Goal: Task Accomplishment & Management: Complete application form

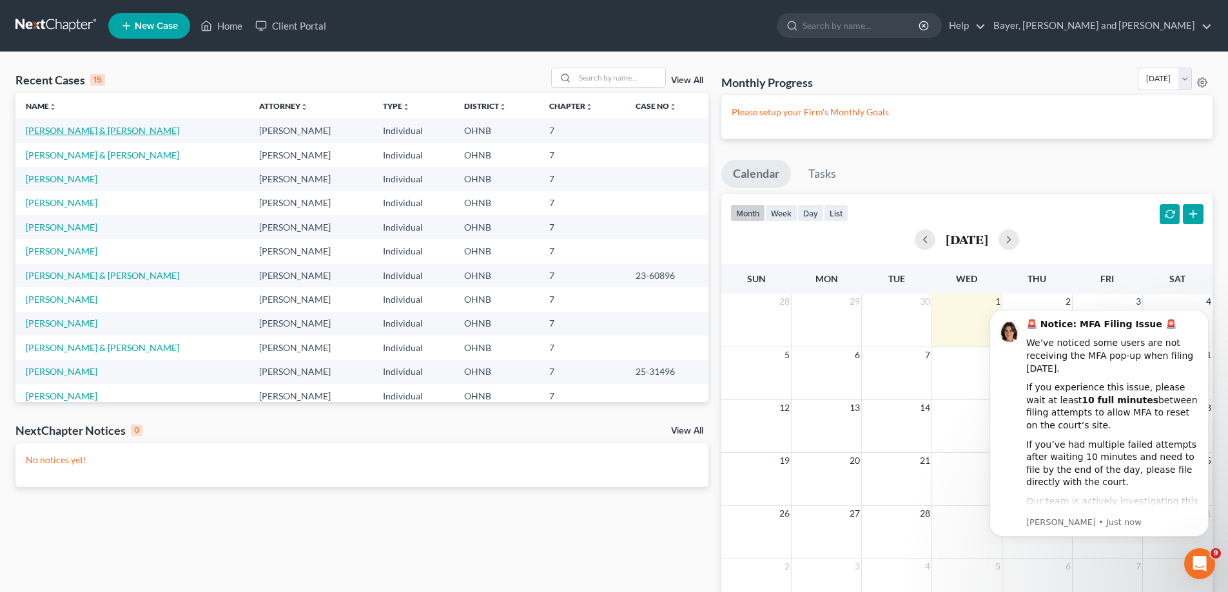
click at [96, 126] on link "[PERSON_NAME] & [PERSON_NAME]" at bounding box center [102, 130] width 153 height 11
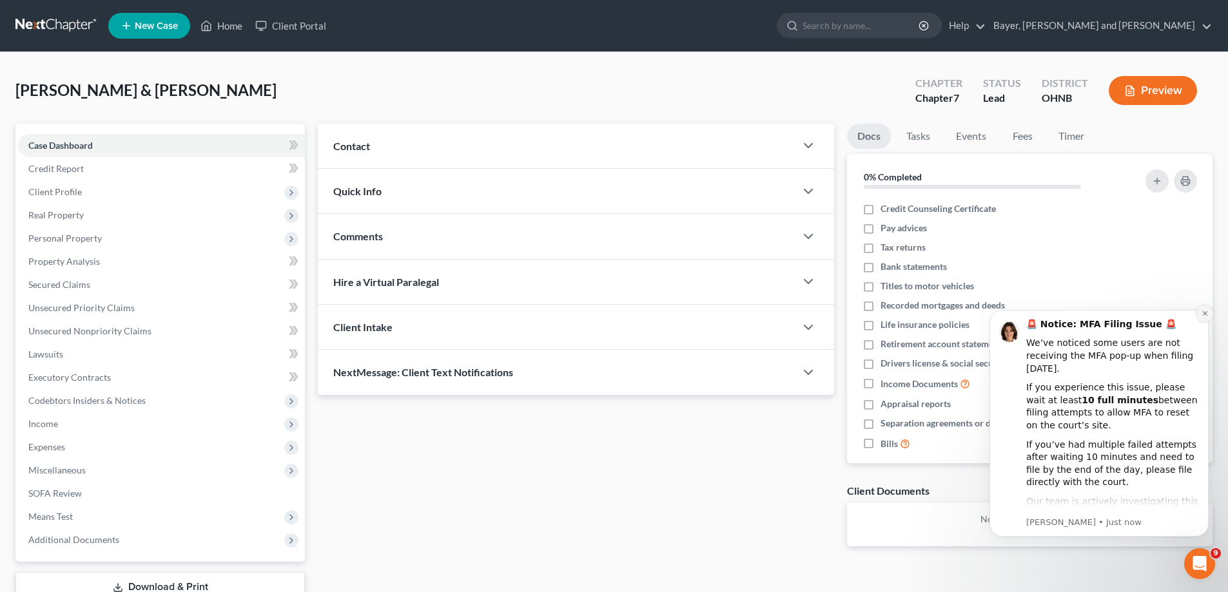
click at [1206, 317] on icon "Dismiss notification" at bounding box center [1205, 313] width 7 height 7
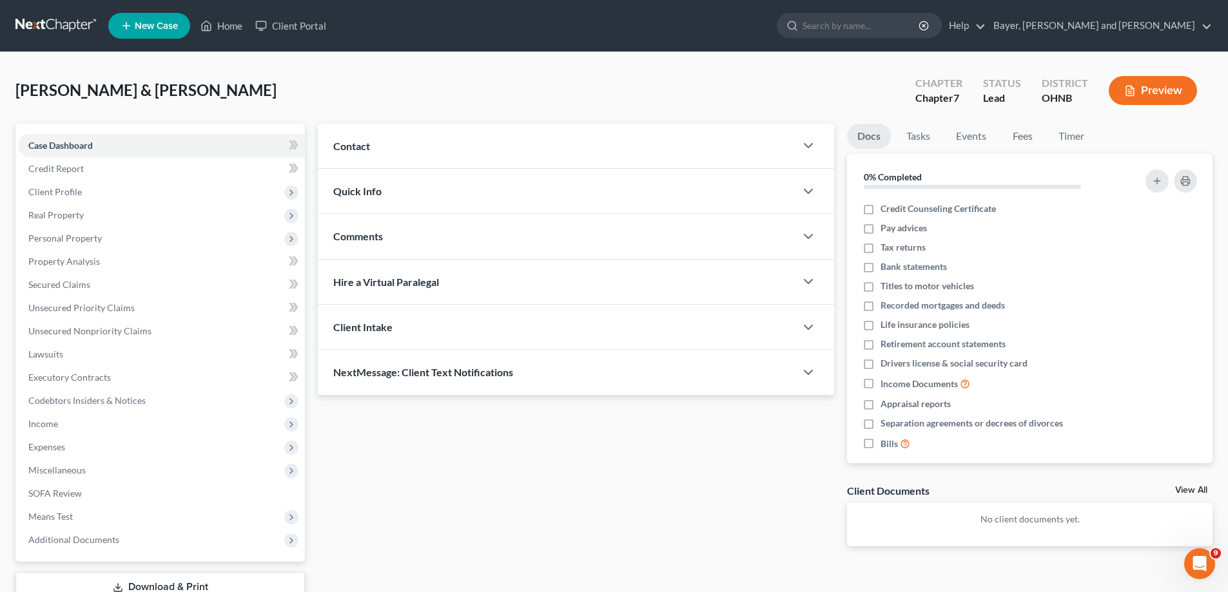
click at [625, 500] on div "Updates & News × [US_STATE] [GEOGRAPHIC_DATA] Notes: [DATE] - The Northern Dist…" at bounding box center [575, 346] width 529 height 444
click at [48, 418] on span "Income" at bounding box center [43, 423] width 30 height 11
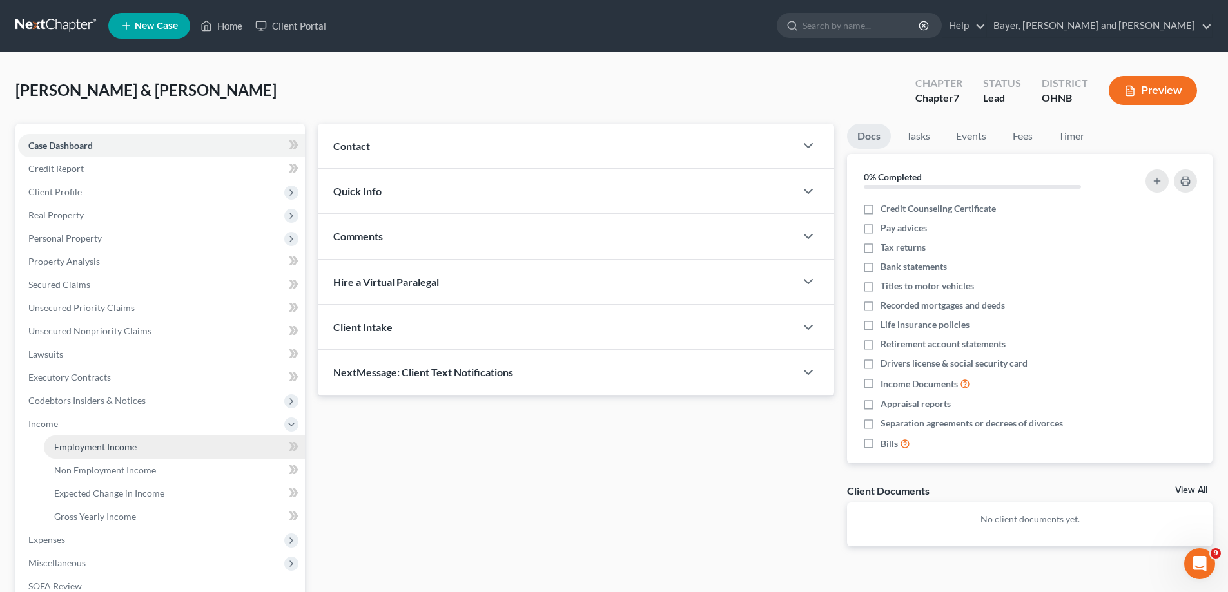
click at [151, 449] on link "Employment Income" at bounding box center [174, 447] width 261 height 23
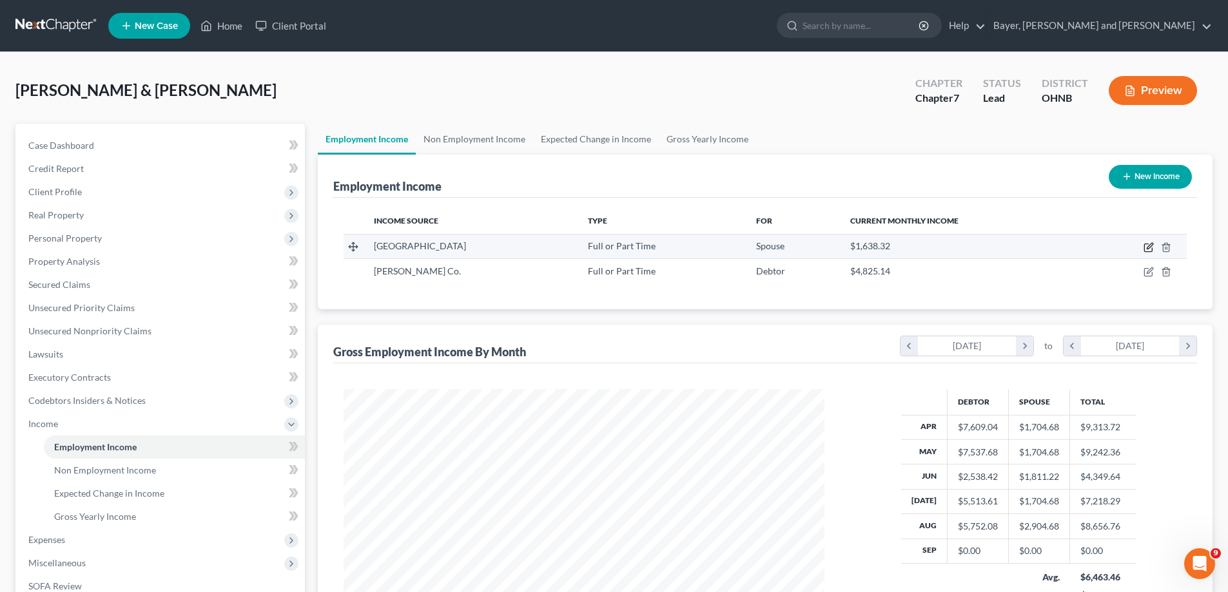
click at [1147, 249] on icon "button" at bounding box center [1149, 247] width 10 height 10
select select "0"
select select "36"
select select "1"
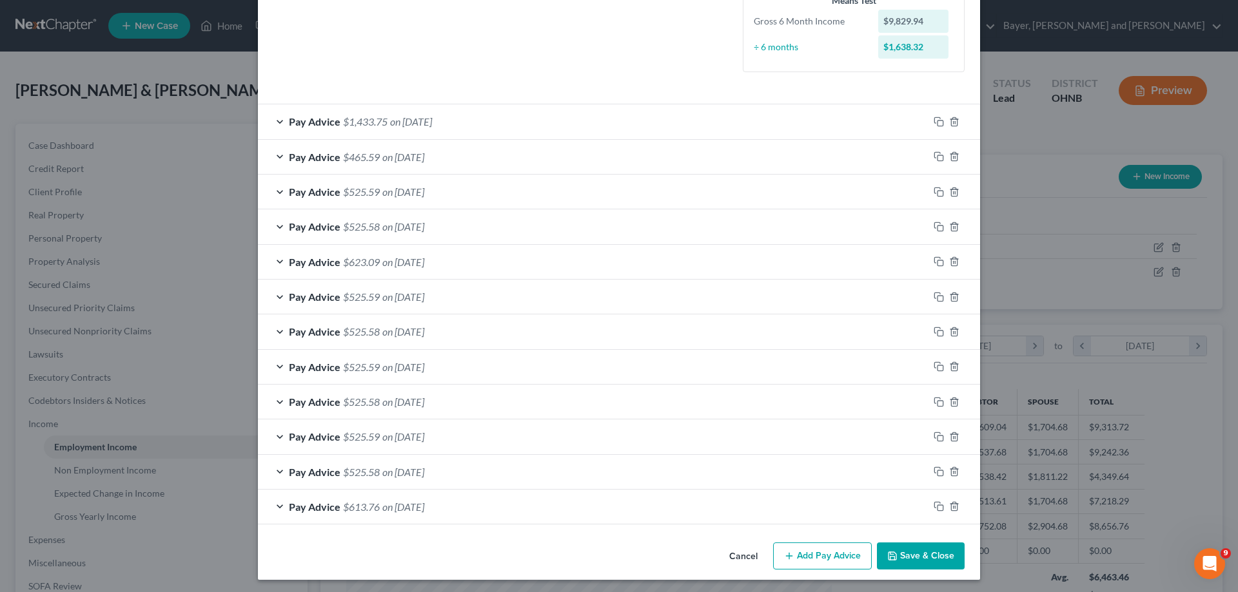
scroll to position [335, 0]
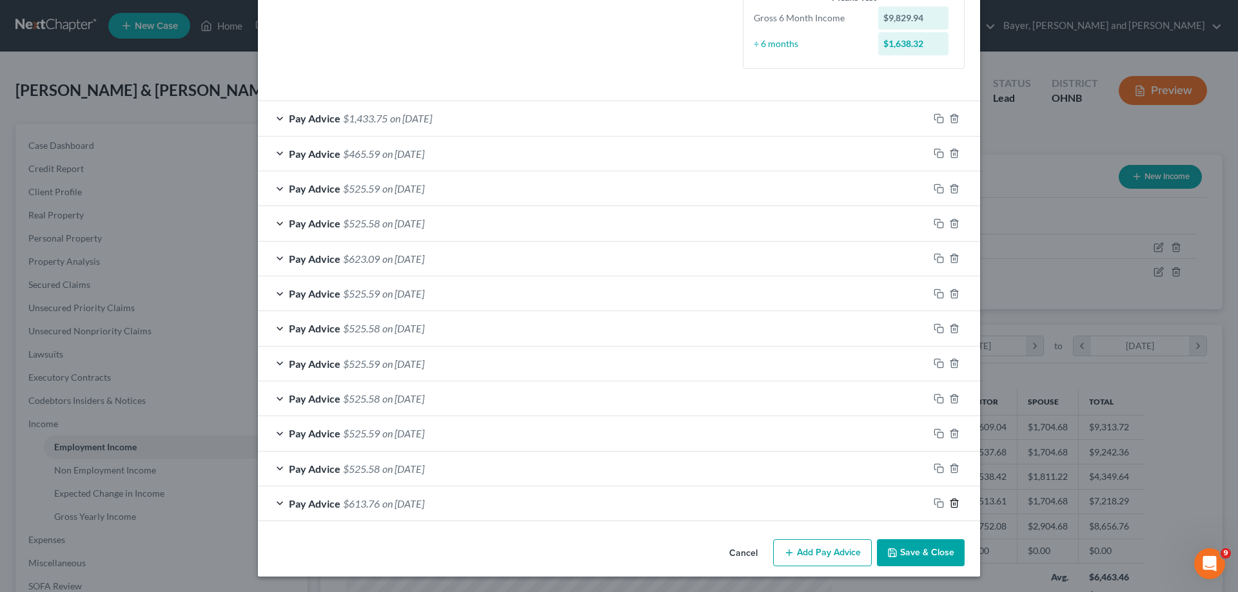
click at [949, 505] on icon "button" at bounding box center [954, 503] width 10 height 10
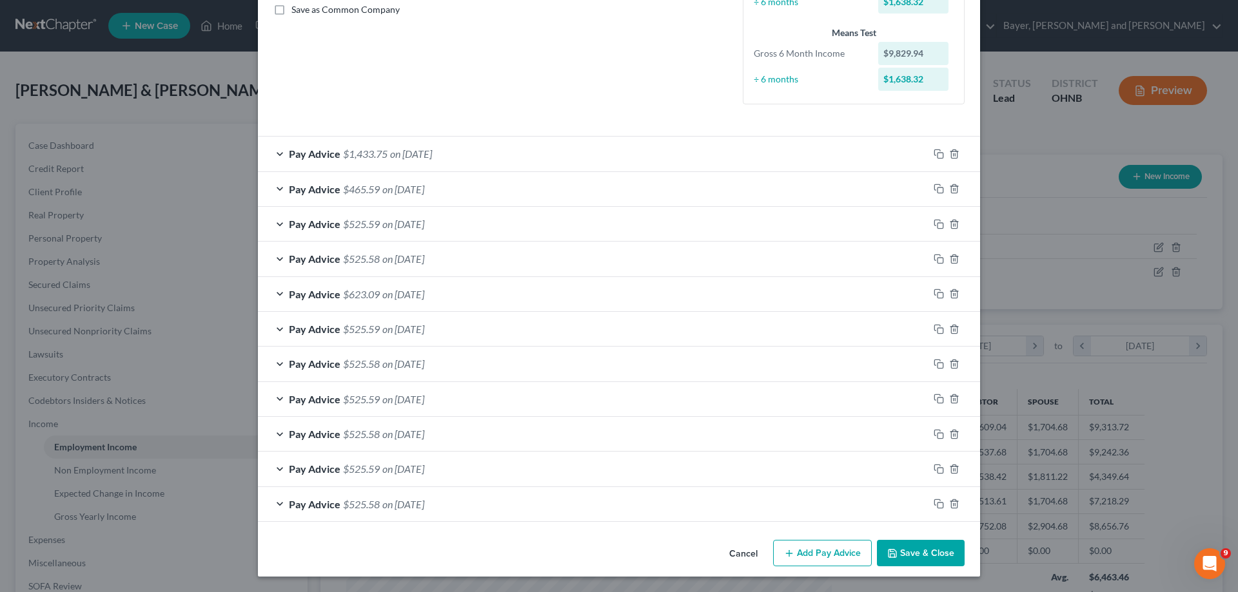
scroll to position [299, 0]
click at [951, 505] on icon "button" at bounding box center [954, 504] width 6 height 8
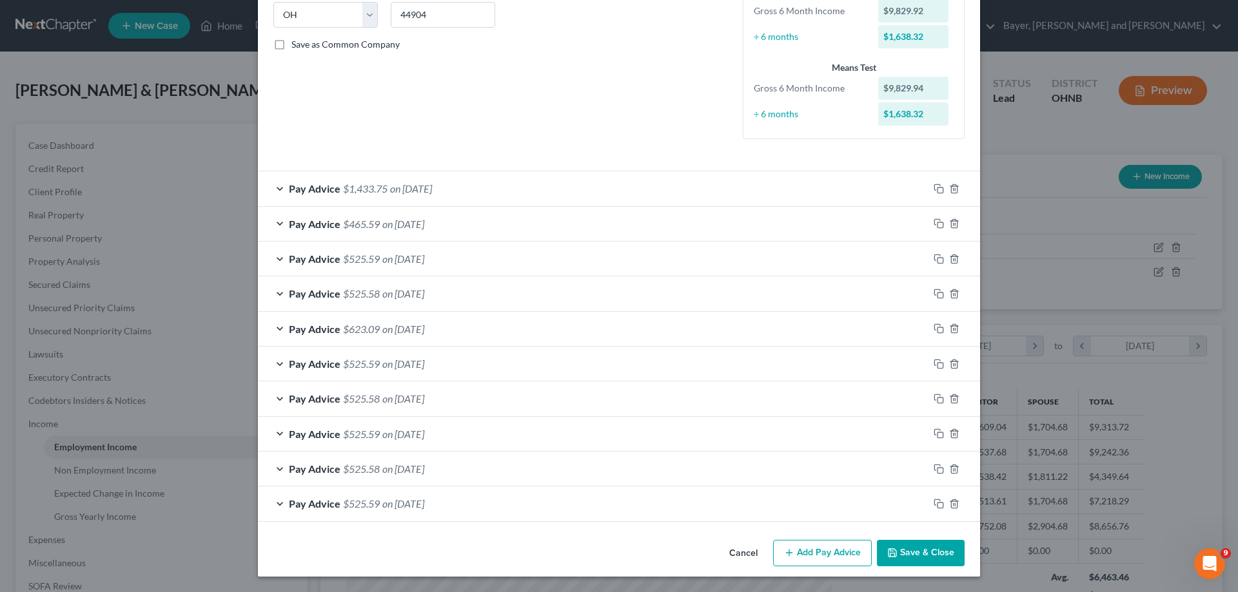
scroll to position [264, 0]
click at [849, 558] on button "Add Pay Advice" at bounding box center [822, 553] width 99 height 27
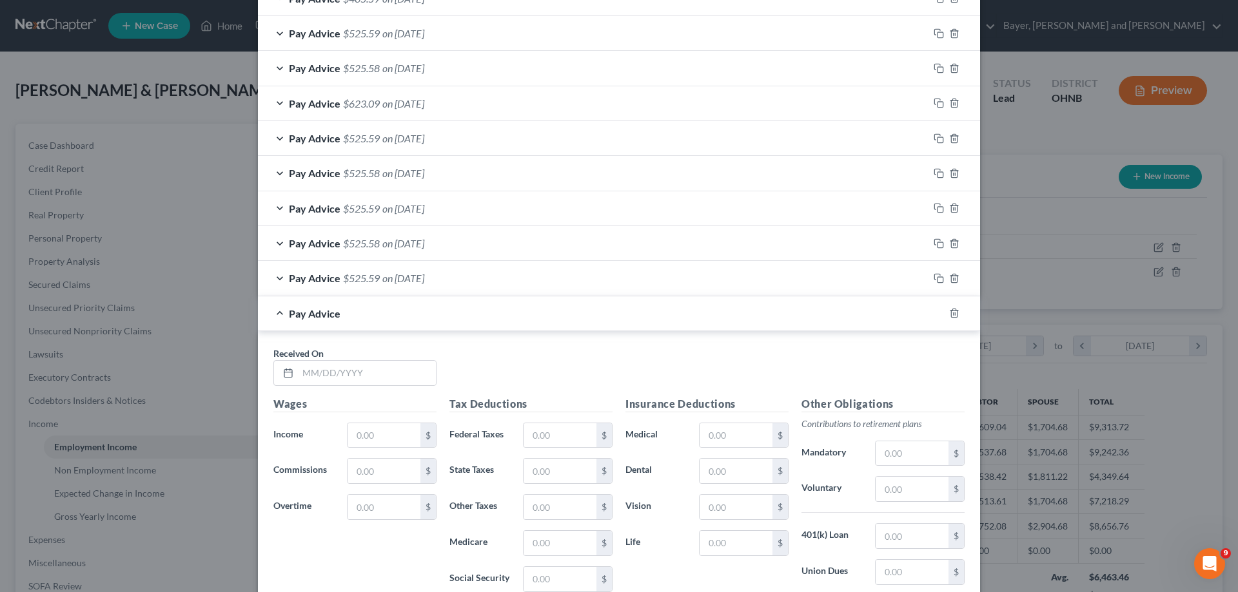
scroll to position [587, 0]
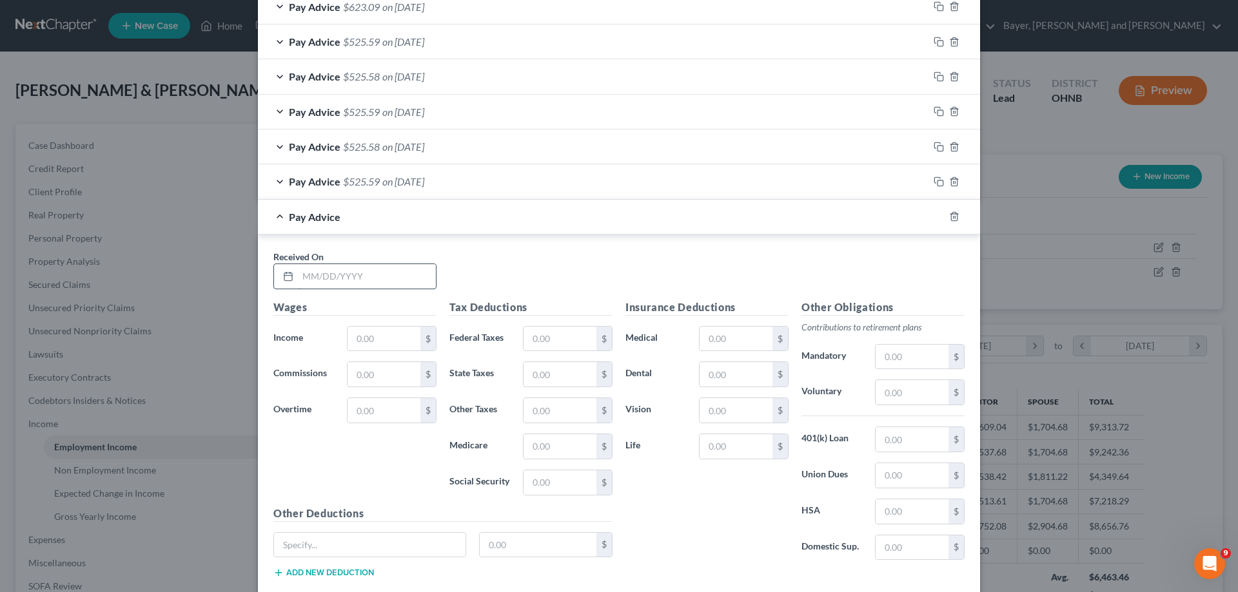
click at [340, 282] on input "text" at bounding box center [367, 276] width 138 height 24
type input "[DATE]"
click at [351, 332] on input "text" at bounding box center [383, 339] width 73 height 24
type input "945.66"
click at [565, 344] on input "text" at bounding box center [559, 339] width 73 height 24
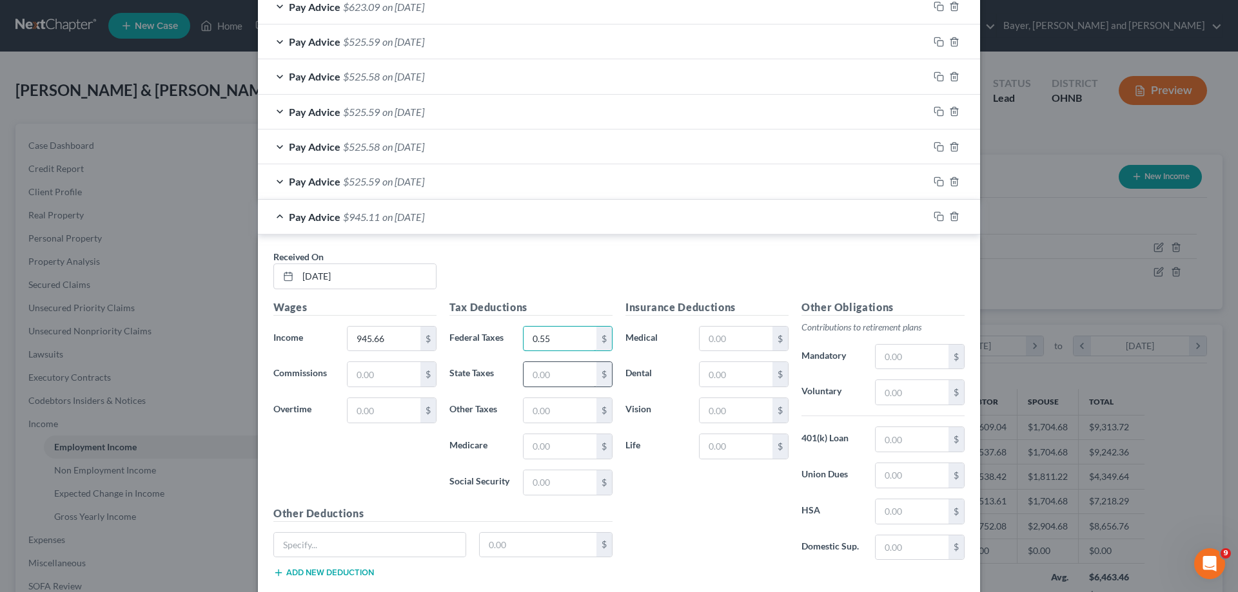
type input "0.55"
click at [562, 371] on input "text" at bounding box center [559, 374] width 73 height 24
type input "7.45"
click at [558, 413] on input "text" at bounding box center [559, 410] width 73 height 24
type input "7.25"
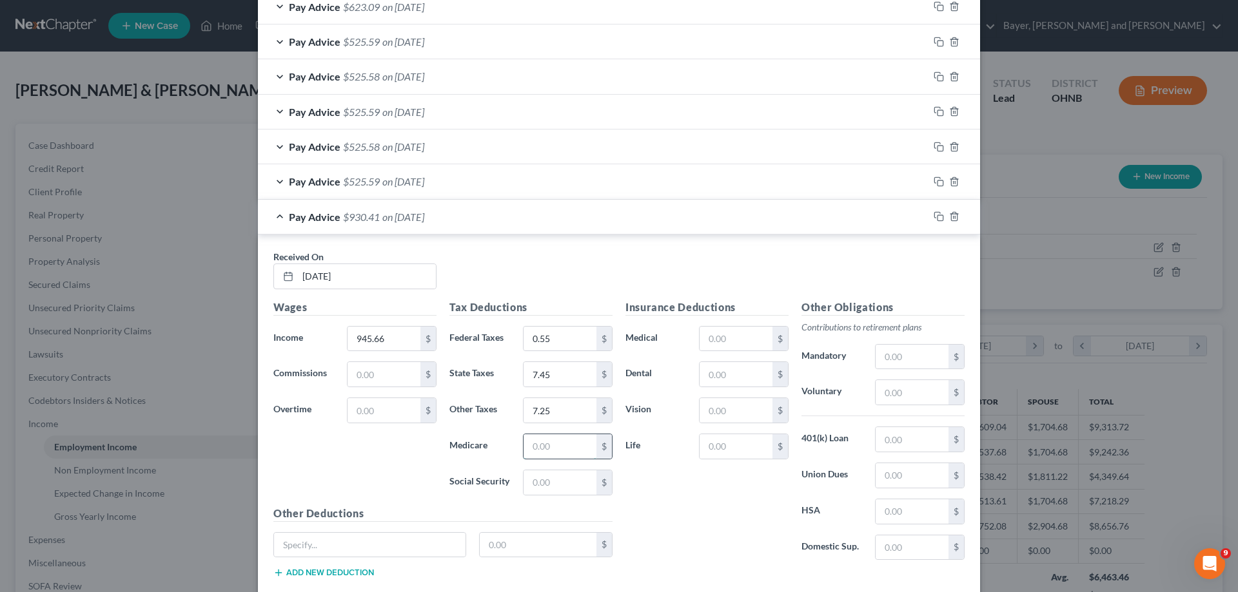
click at [556, 442] on input "text" at bounding box center [559, 447] width 73 height 24
type input "10.51"
click at [713, 345] on input "text" at bounding box center [735, 339] width 73 height 24
type input "154.85"
click at [707, 373] on input "text" at bounding box center [735, 374] width 73 height 24
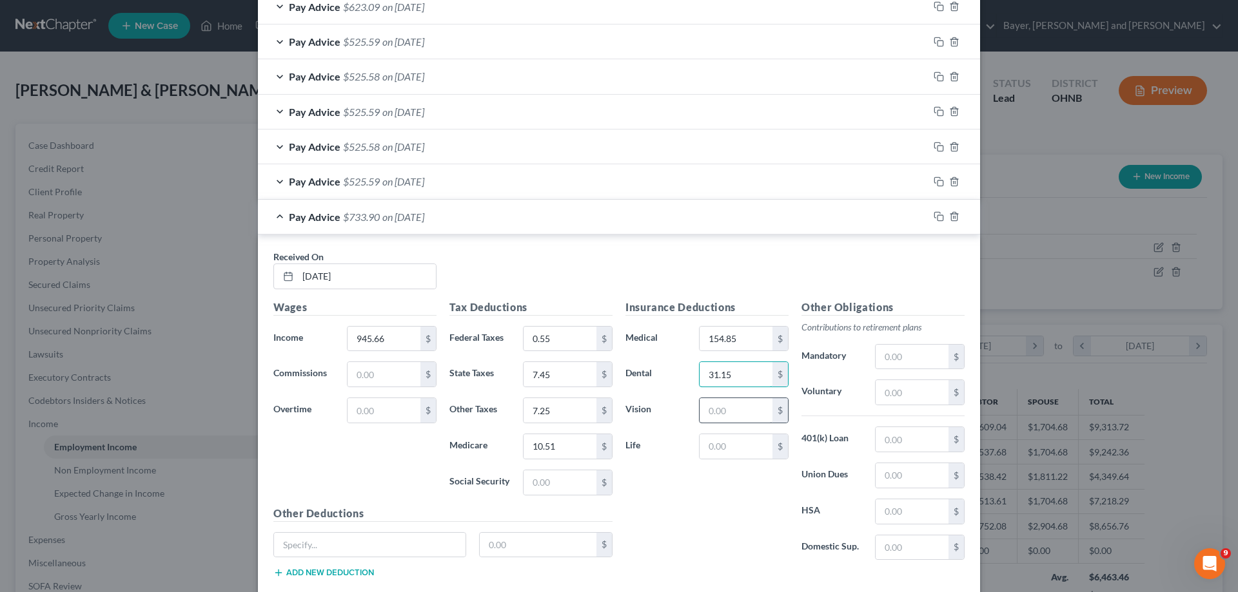
type input "31.15"
click at [707, 415] on input "text" at bounding box center [735, 410] width 73 height 24
type input "13.80"
click at [710, 437] on input "text" at bounding box center [735, 447] width 73 height 24
type input "12.00"
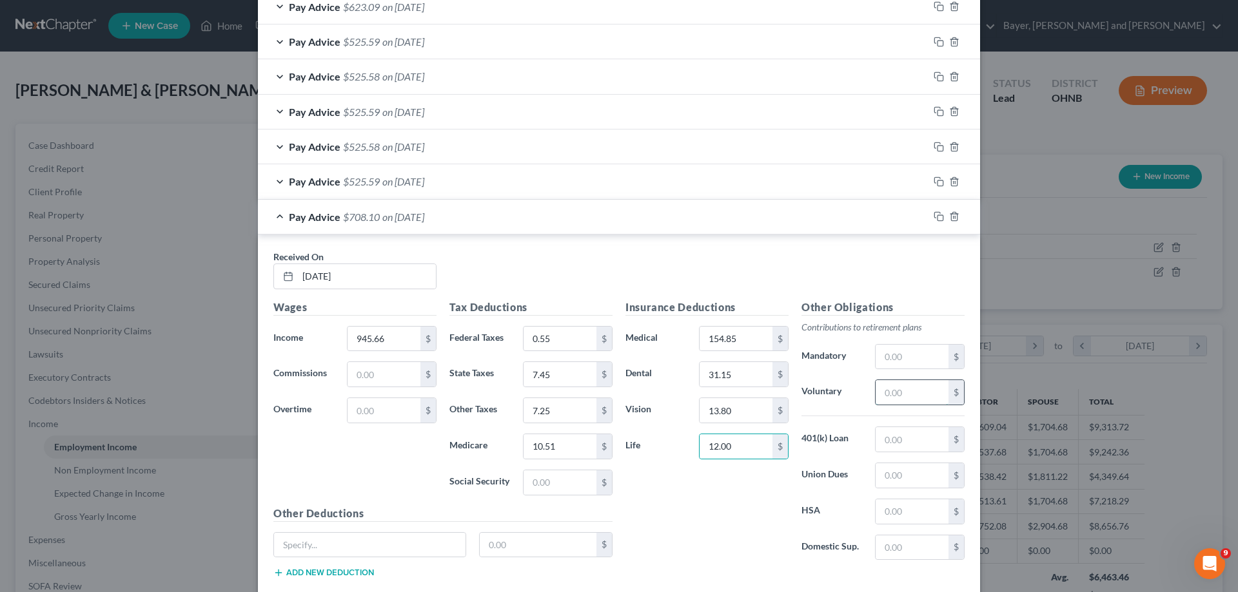
click at [907, 386] on input "text" at bounding box center [911, 392] width 73 height 24
type input "132.29"
click at [372, 543] on input "text" at bounding box center [369, 545] width 191 height 24
type input "FLEX"
click at [519, 551] on input "text" at bounding box center [538, 545] width 117 height 24
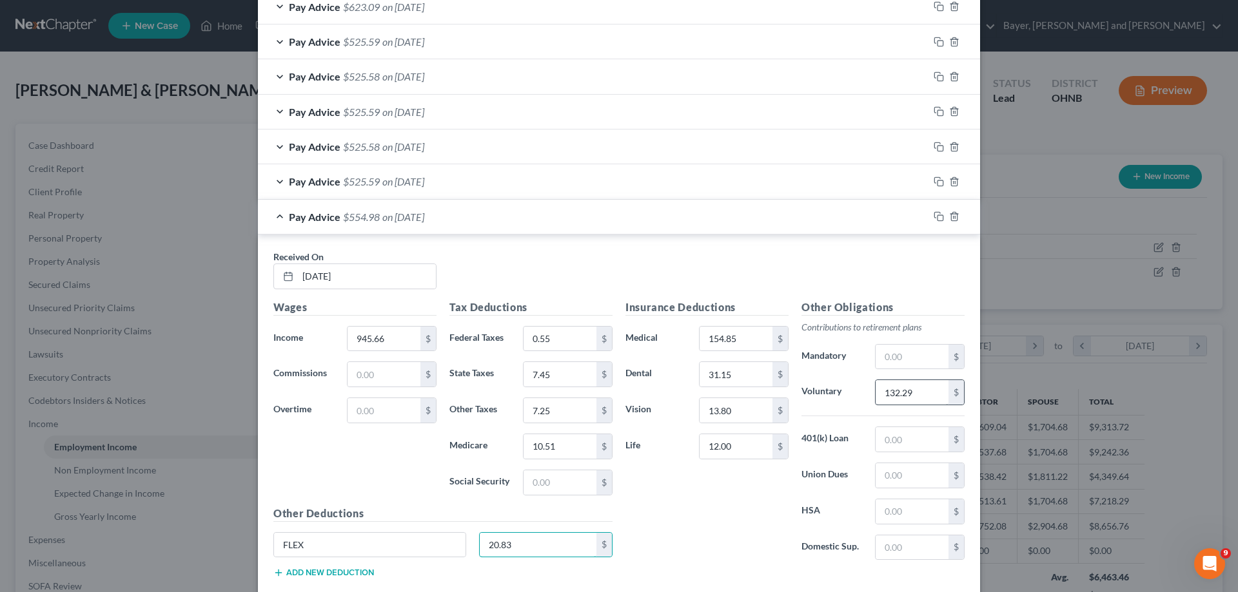
type input "20.83"
drag, startPoint x: 927, startPoint y: 391, endPoint x: 927, endPoint y: 375, distance: 16.8
click at [927, 391] on input "132.29" at bounding box center [911, 392] width 73 height 24
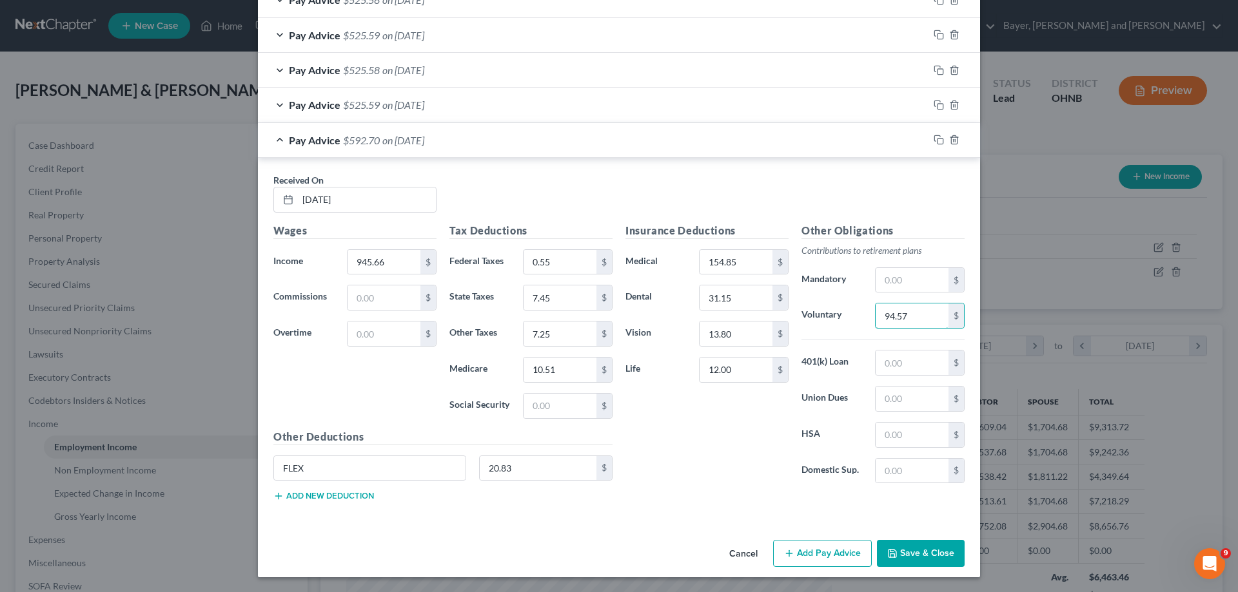
scroll to position [664, 0]
type input "94.57"
click at [791, 556] on button "Add Pay Advice" at bounding box center [822, 553] width 99 height 27
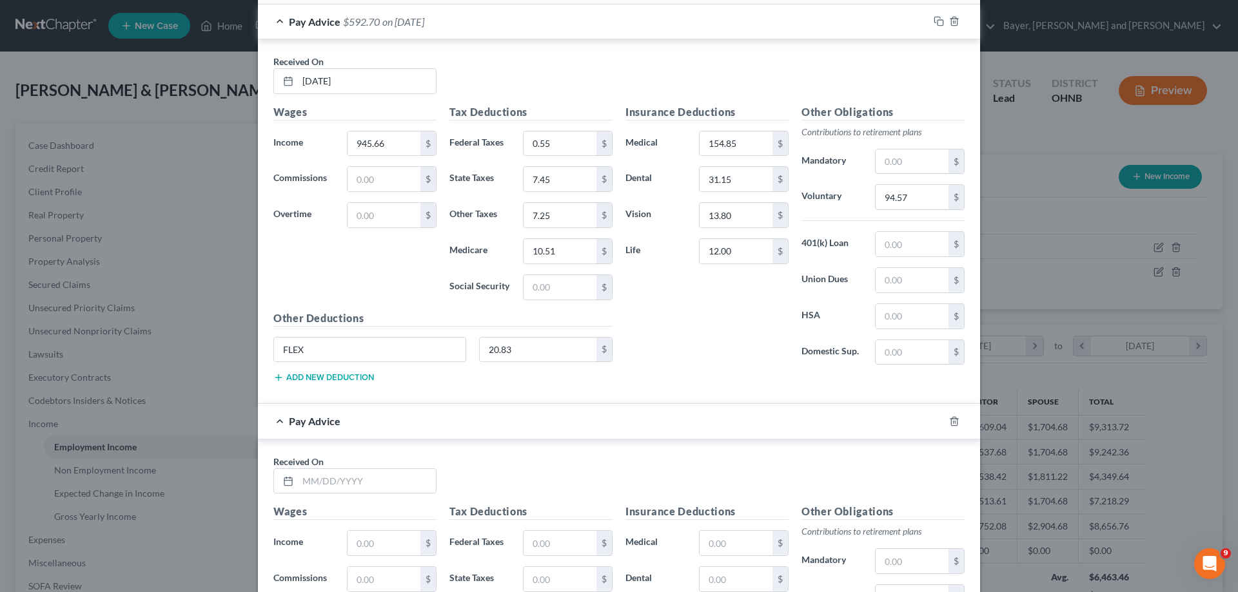
scroll to position [793, 0]
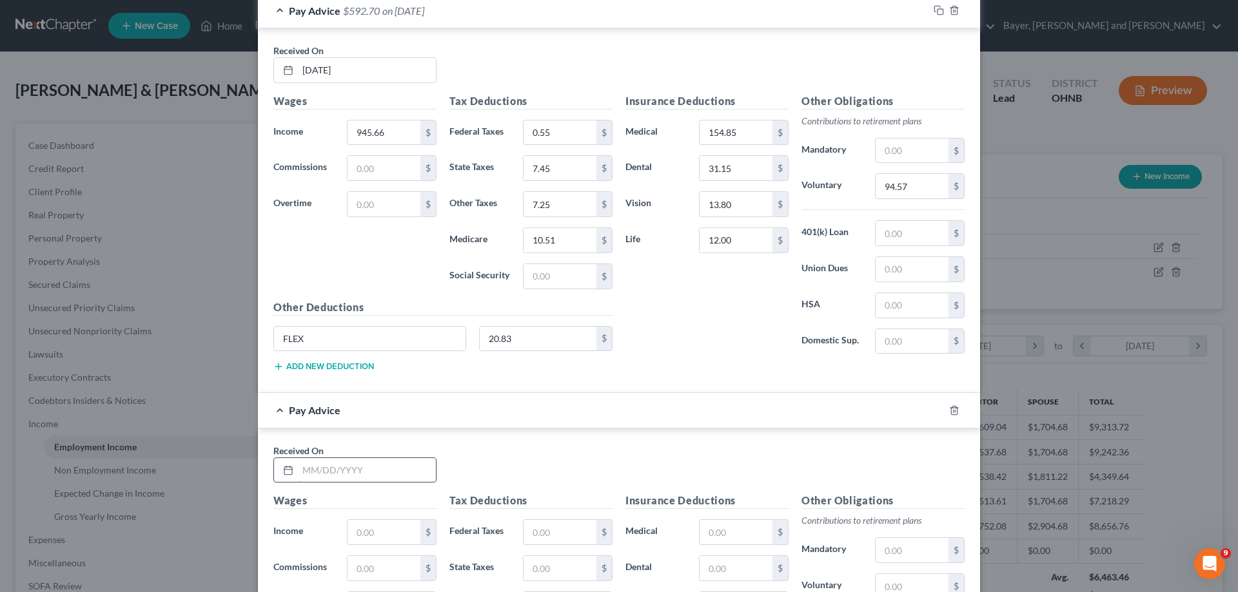
click at [358, 472] on input "text" at bounding box center [367, 470] width 138 height 24
type input "[DATE]"
click at [376, 538] on input "text" at bounding box center [383, 532] width 73 height 24
type input "945.66"
click at [549, 536] on input "text" at bounding box center [559, 532] width 73 height 24
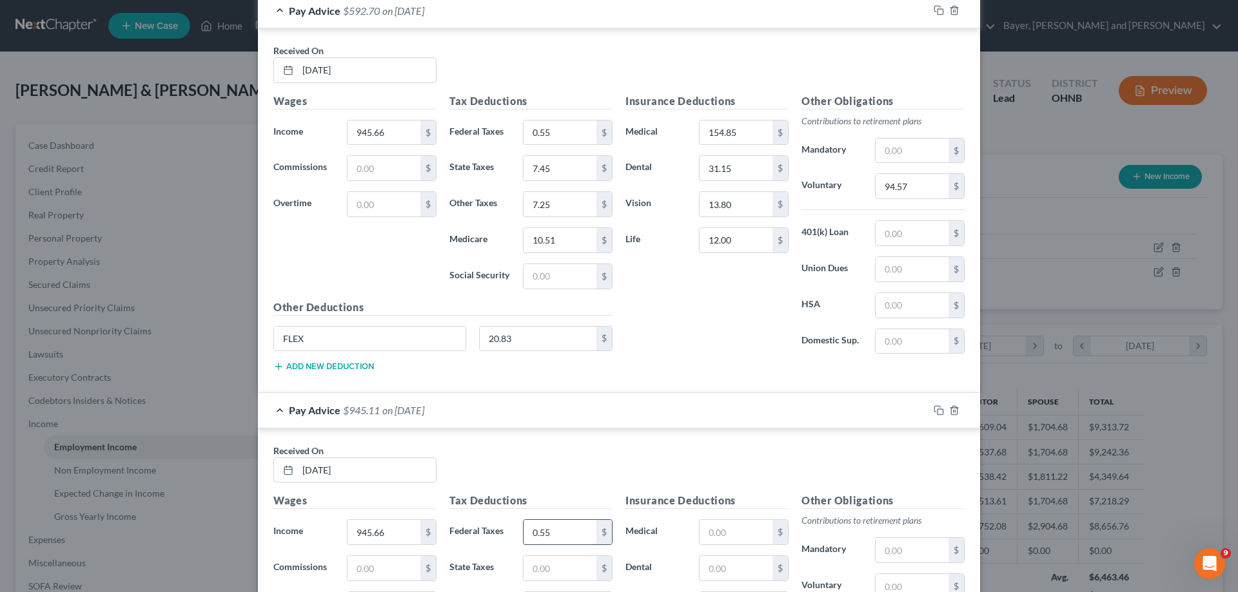
type input "0.55"
type input "7.45"
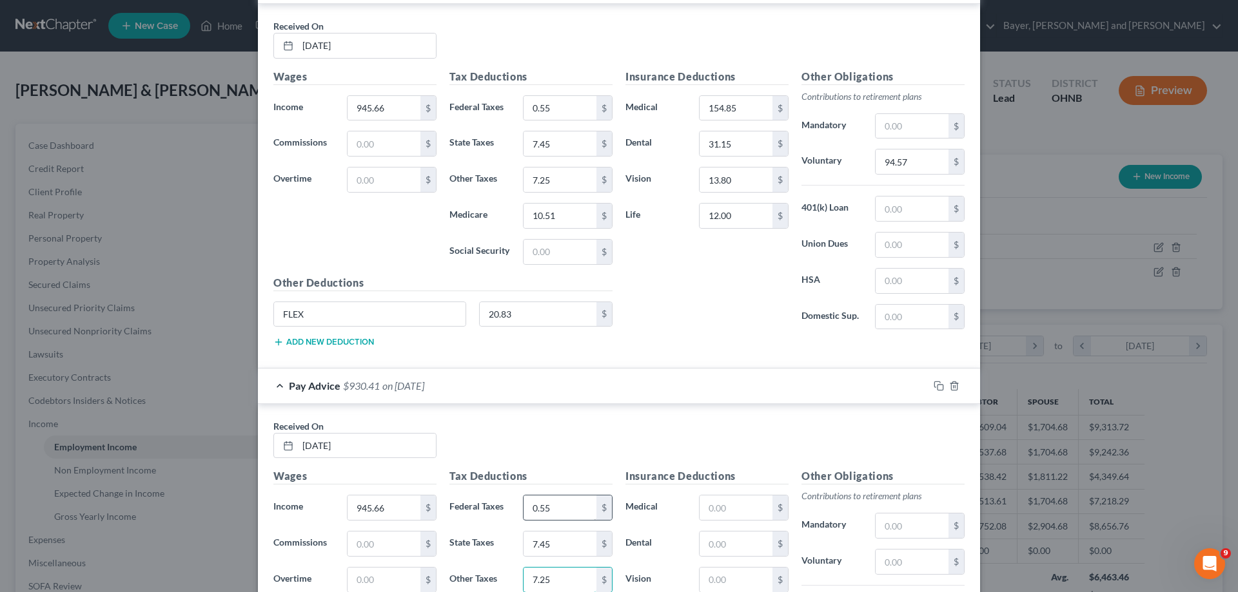
type input "7.25"
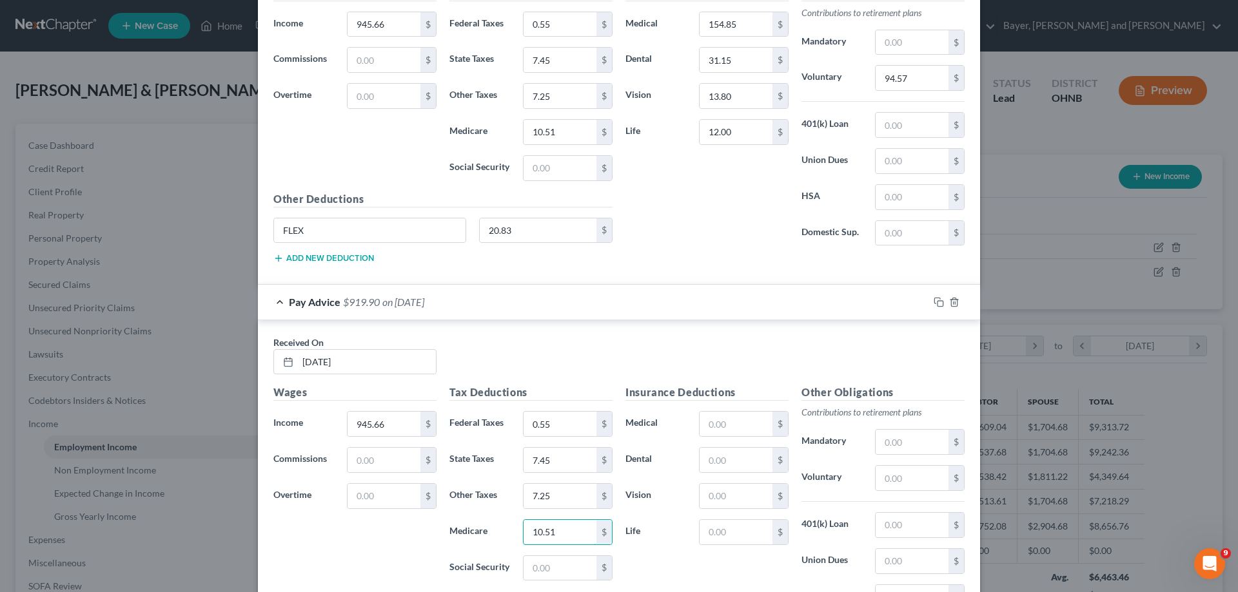
scroll to position [871, 0]
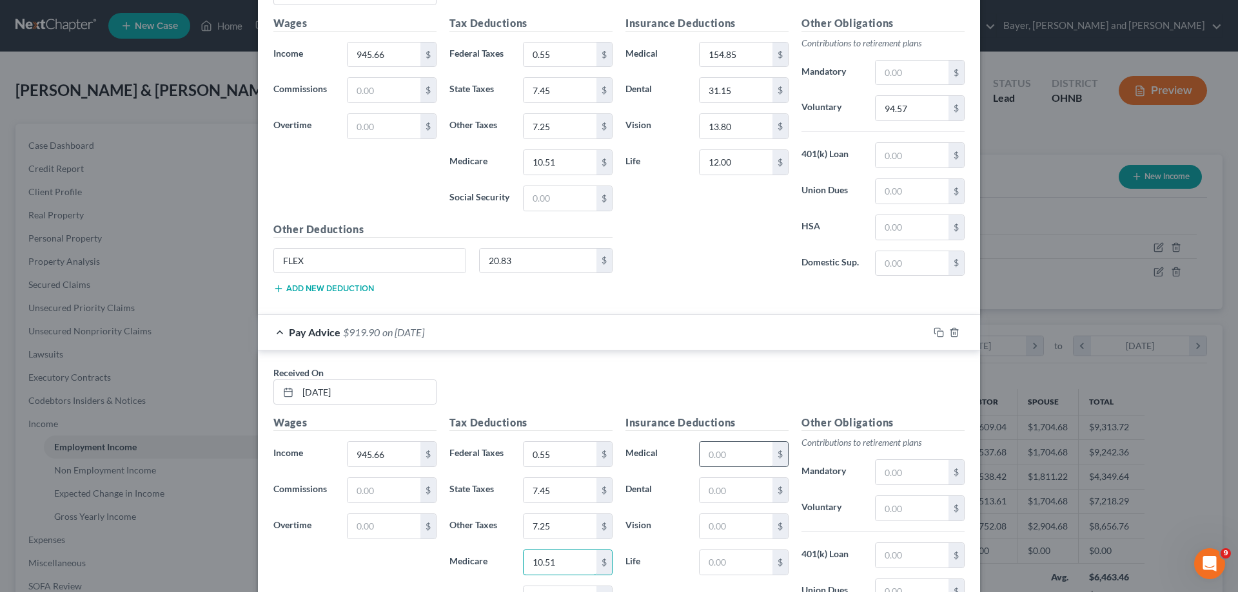
type input "10.51"
click at [727, 457] on input "text" at bounding box center [735, 454] width 73 height 24
type input "154.85"
click at [736, 488] on input "text" at bounding box center [735, 490] width 73 height 24
type input "31.15"
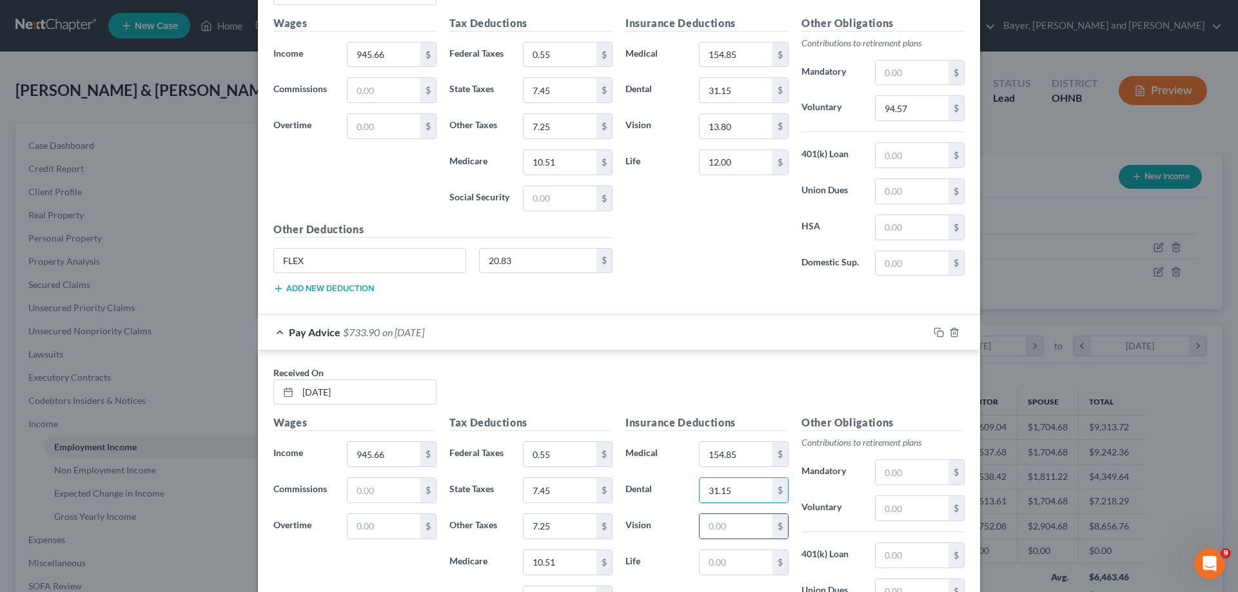
click at [745, 527] on input "text" at bounding box center [735, 526] width 73 height 24
type input "13.80"
click at [728, 560] on input "text" at bounding box center [735, 563] width 73 height 24
type input "12.00"
click at [903, 513] on input "text" at bounding box center [911, 508] width 73 height 24
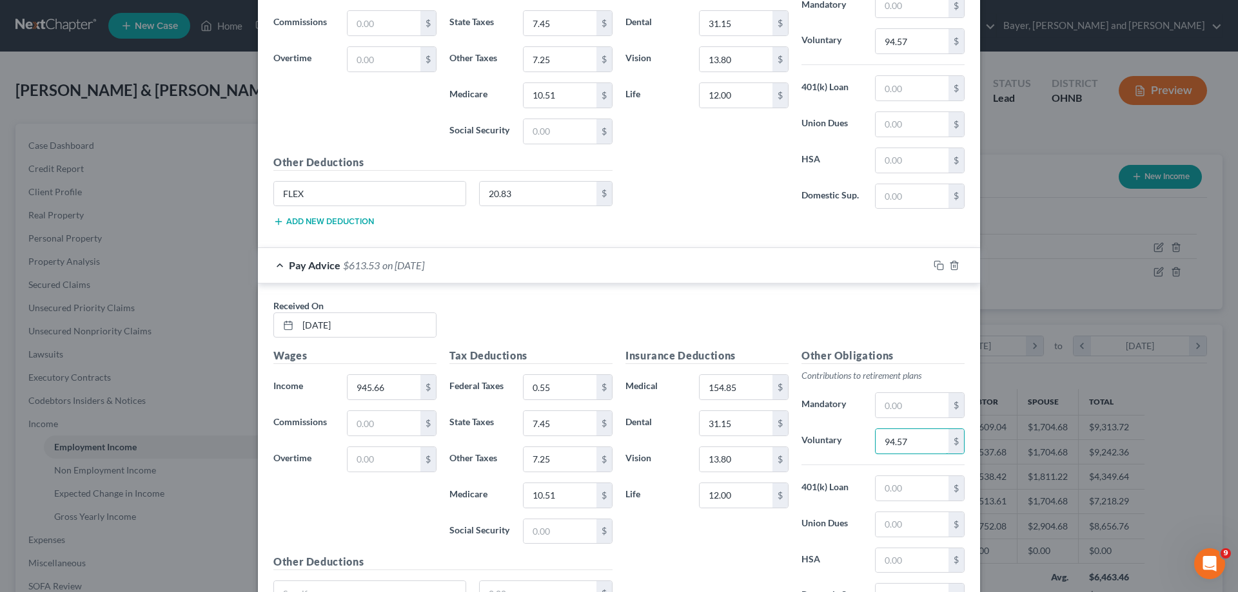
scroll to position [1000, 0]
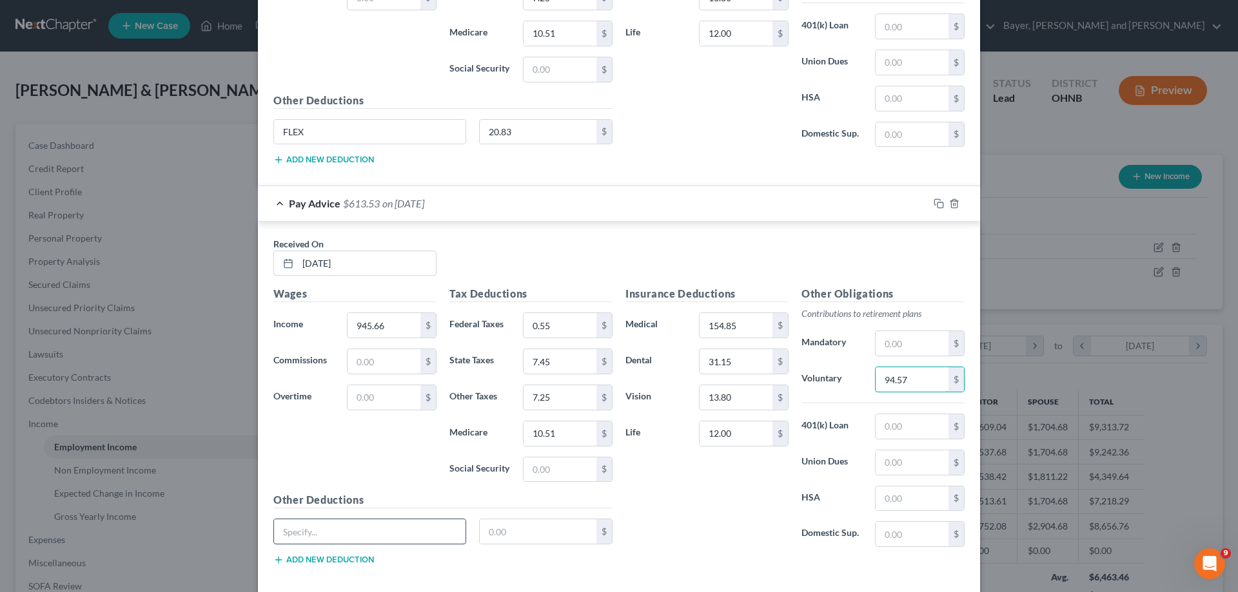
type input "94.57"
click at [342, 530] on input "text" at bounding box center [369, 532] width 191 height 24
type input "FLEX"
click at [572, 536] on input "text" at bounding box center [538, 532] width 117 height 24
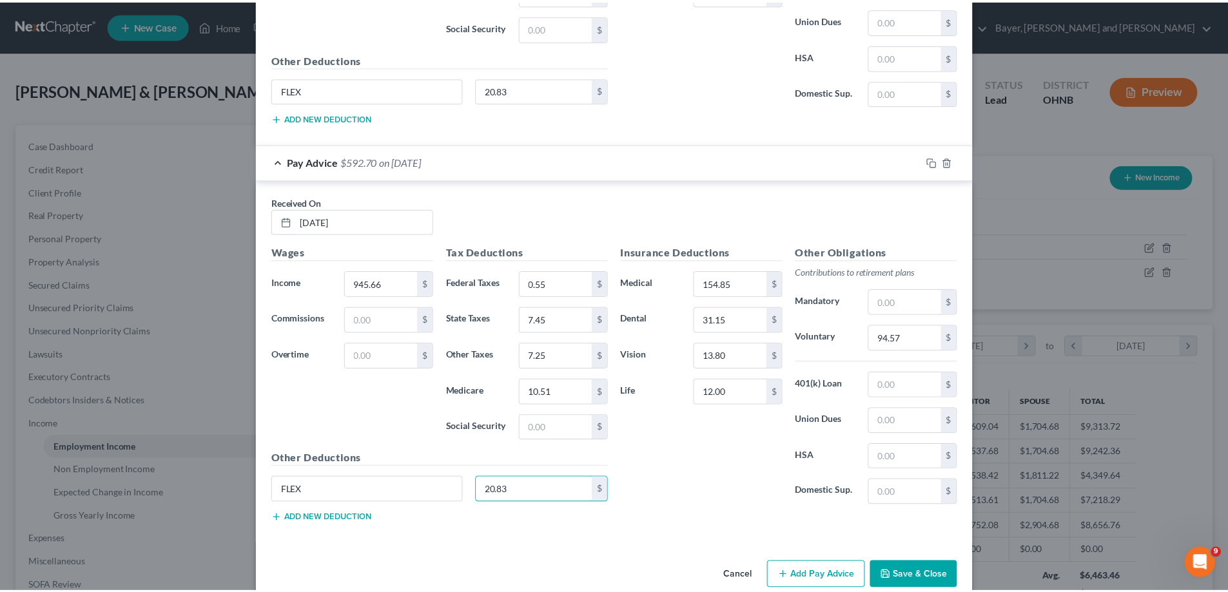
scroll to position [1064, 0]
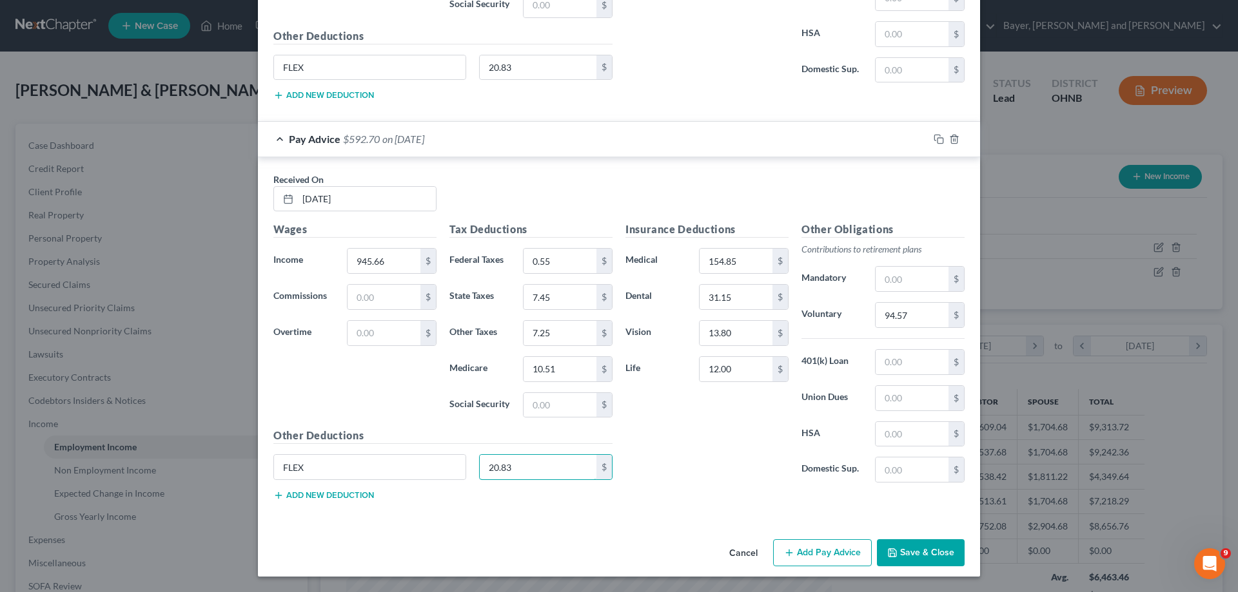
type input "20.83"
click at [907, 554] on button "Save & Close" at bounding box center [921, 553] width 88 height 27
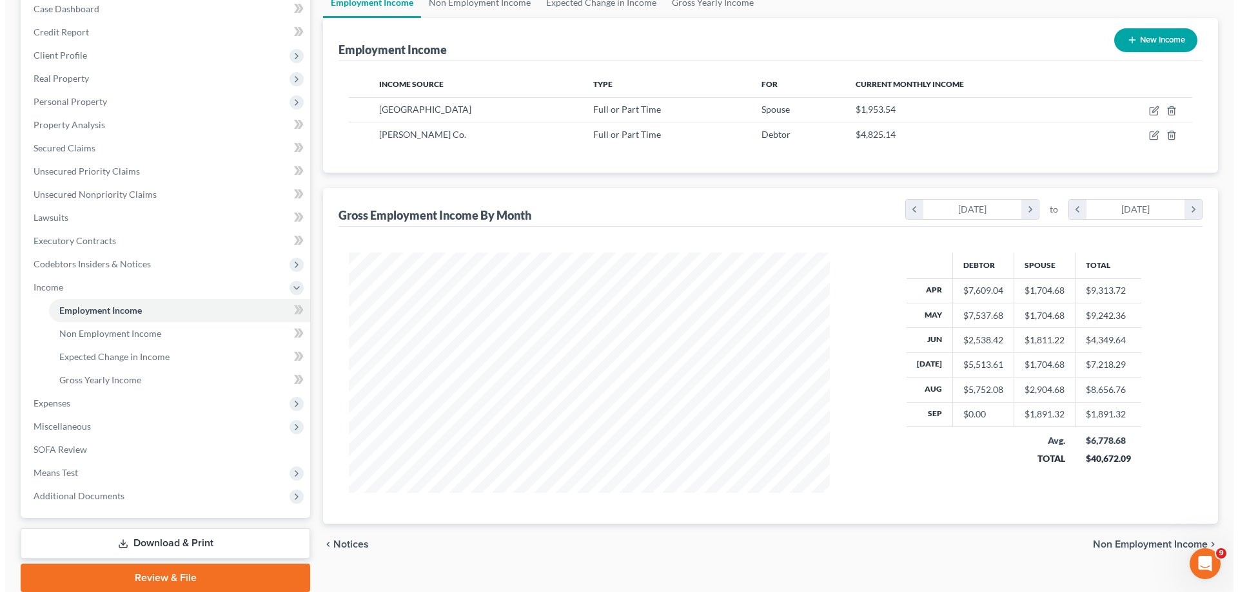
scroll to position [57, 0]
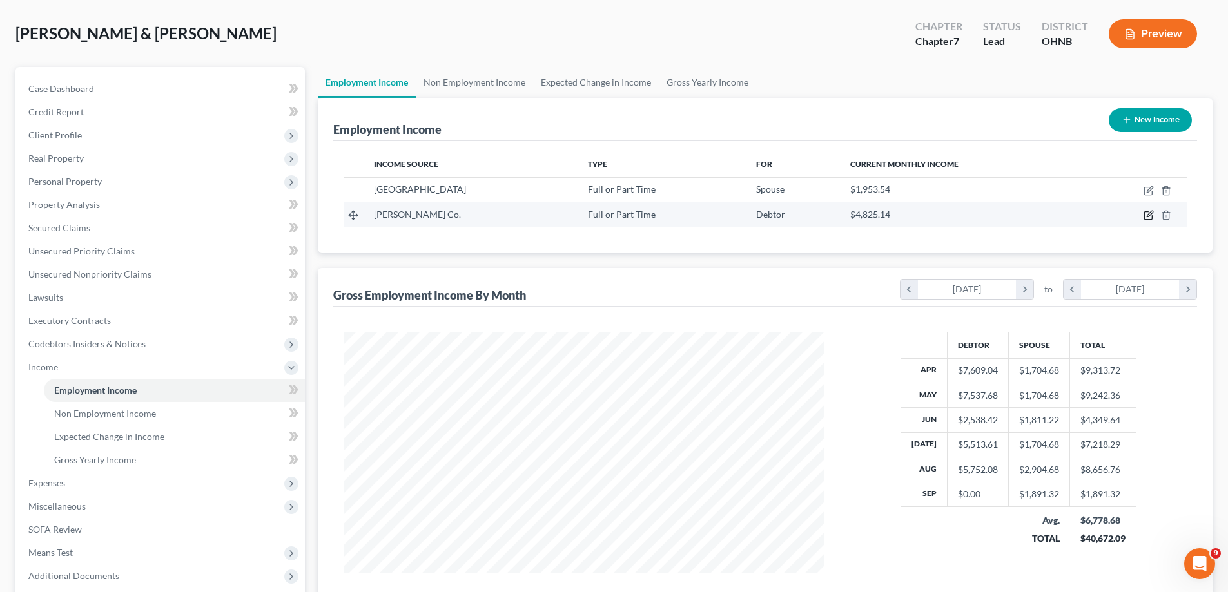
click at [1144, 219] on icon "button" at bounding box center [1148, 216] width 8 height 8
select select "0"
select select "36"
select select "3"
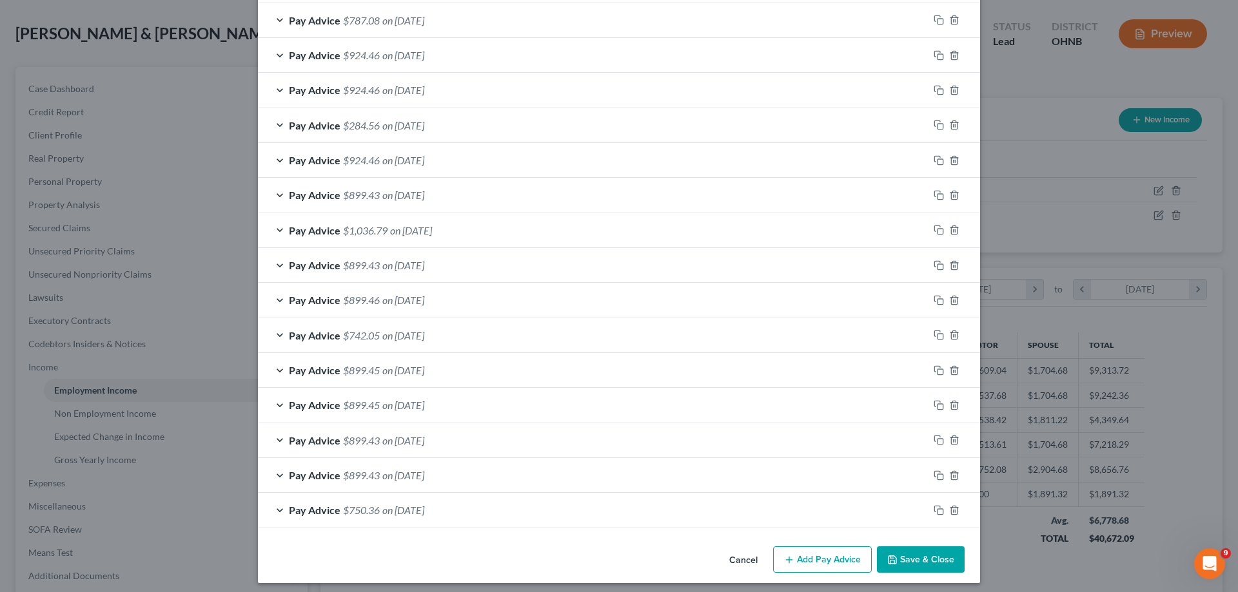
scroll to position [1035, 0]
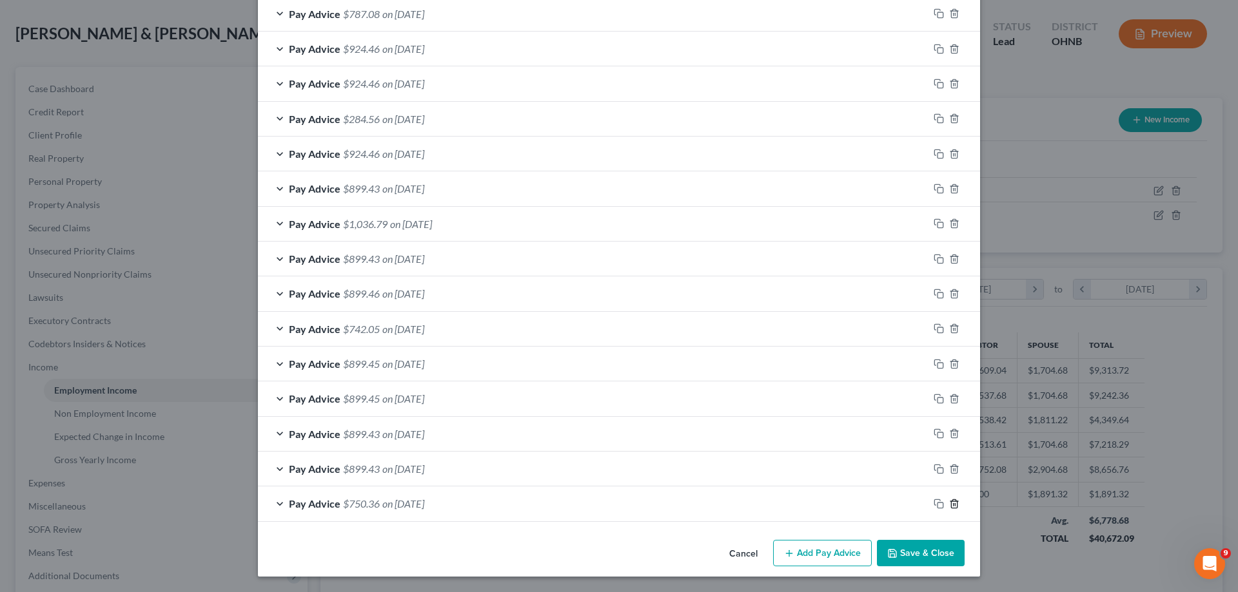
click at [950, 506] on icon "button" at bounding box center [954, 504] width 10 height 10
click at [955, 505] on line "button" at bounding box center [955, 505] width 0 height 3
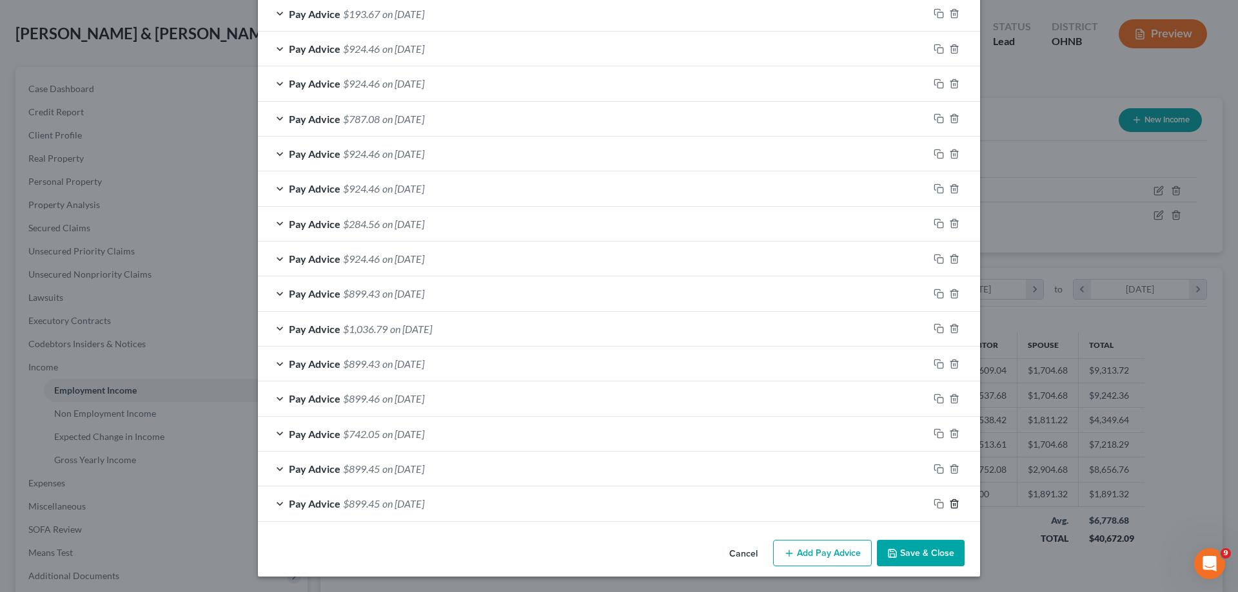
click at [955, 505] on line "button" at bounding box center [955, 505] width 0 height 3
click at [951, 508] on icon "button" at bounding box center [954, 504] width 6 height 8
click at [810, 552] on button "Add Pay Advice" at bounding box center [822, 553] width 99 height 27
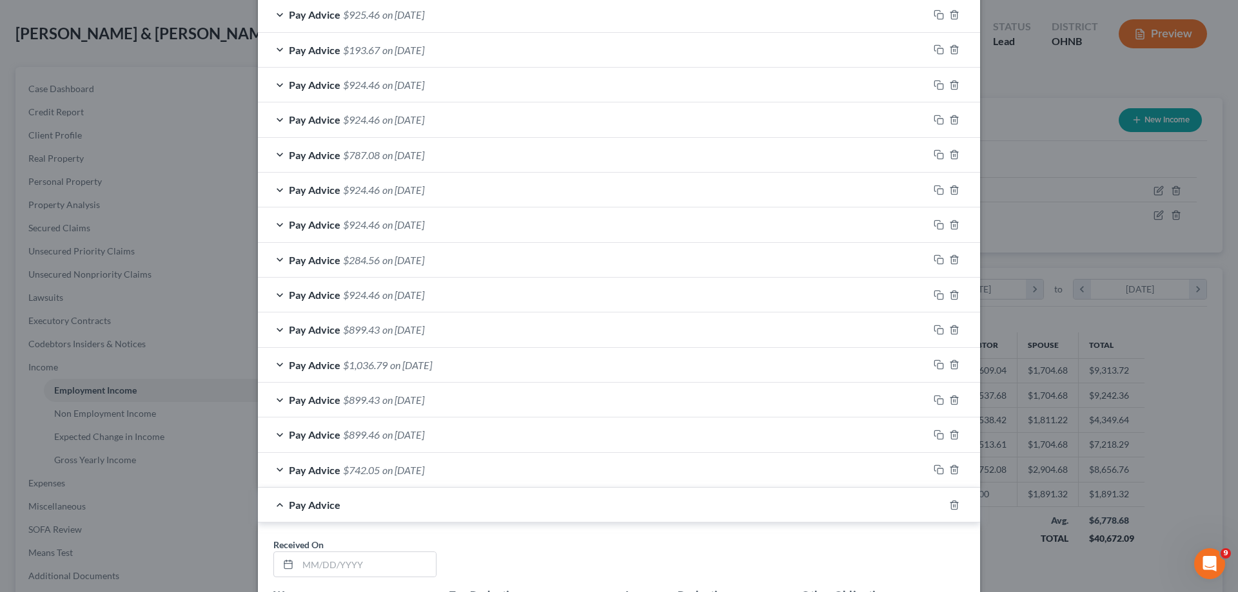
scroll to position [924, 0]
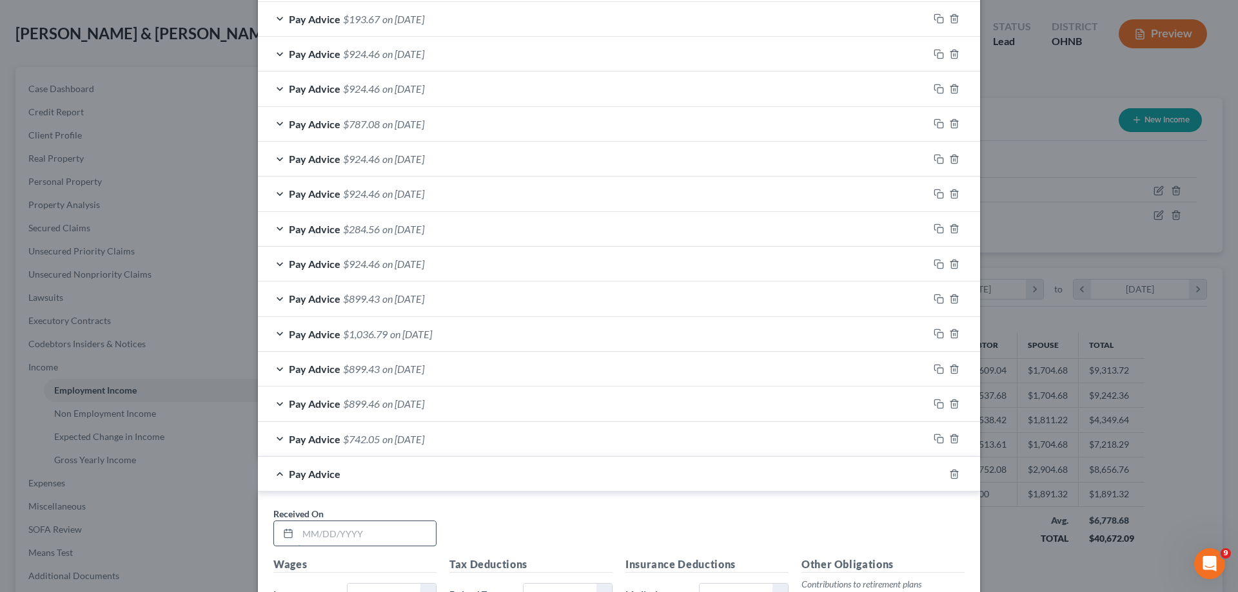
click at [373, 539] on input "text" at bounding box center [367, 534] width 138 height 24
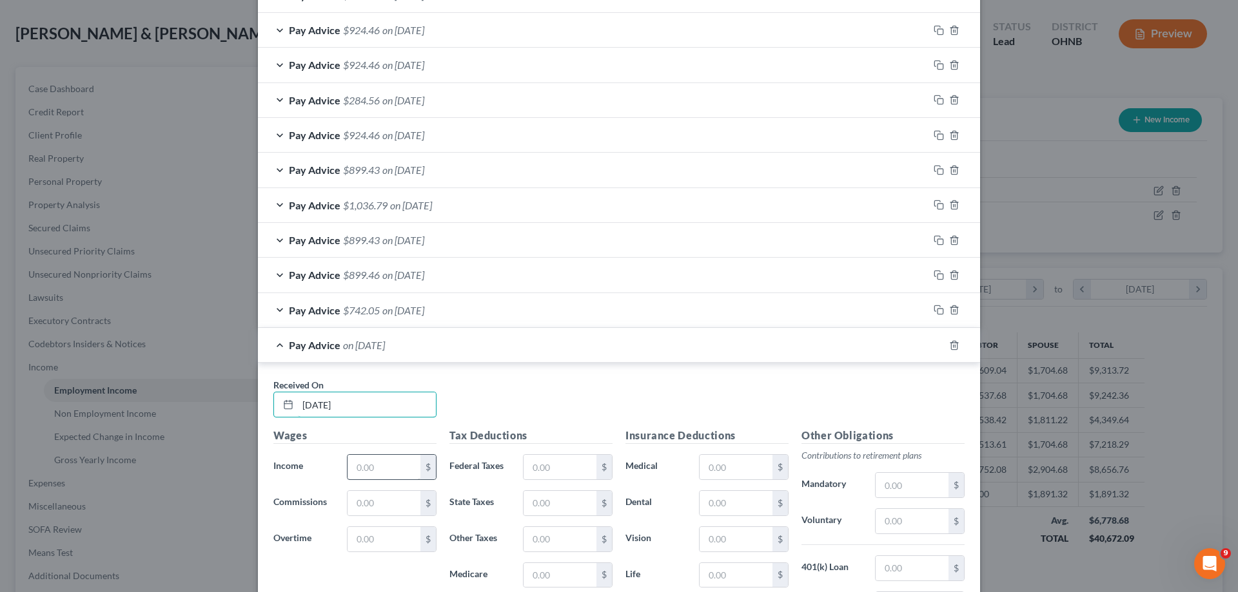
type input "[DATE]"
click at [395, 474] on input "text" at bounding box center [383, 467] width 73 height 24
type input "1,300.00"
click at [556, 471] on input "text" at bounding box center [559, 467] width 73 height 24
type input "181.12"
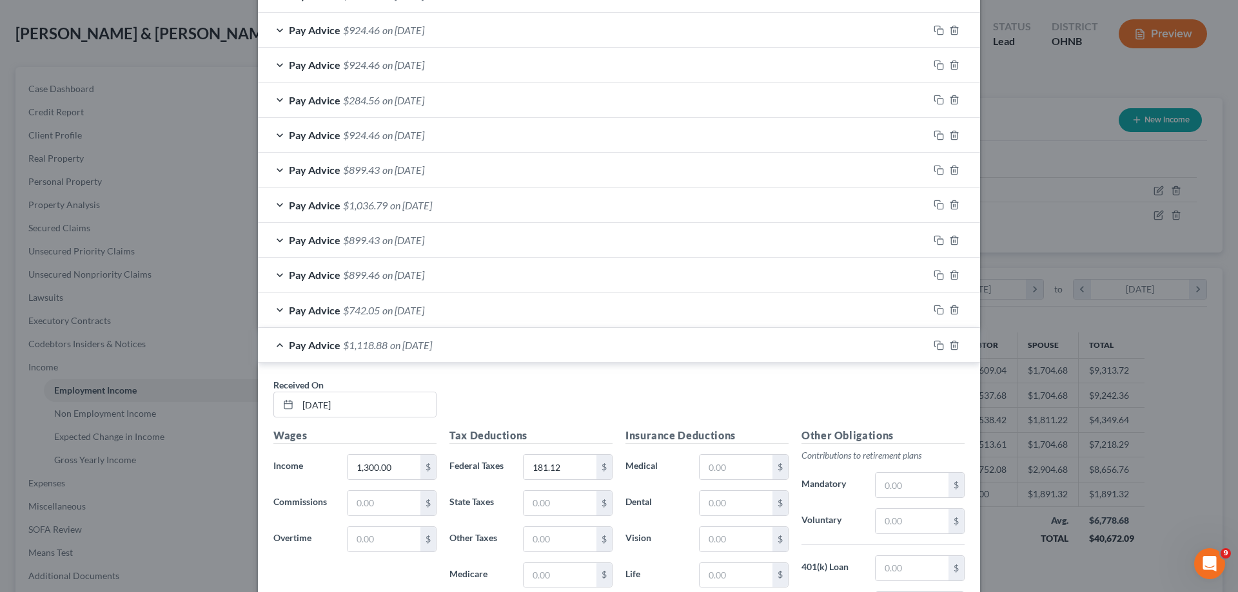
click at [567, 516] on div "Tax Deductions Federal Taxes 181.12 $ State Taxes $ Other Taxes $ Medicare $ So…" at bounding box center [531, 531] width 176 height 206
click at [571, 502] on input "text" at bounding box center [559, 503] width 73 height 24
type input "33.15"
click at [536, 542] on input "text" at bounding box center [559, 539] width 73 height 24
type input "29.25"
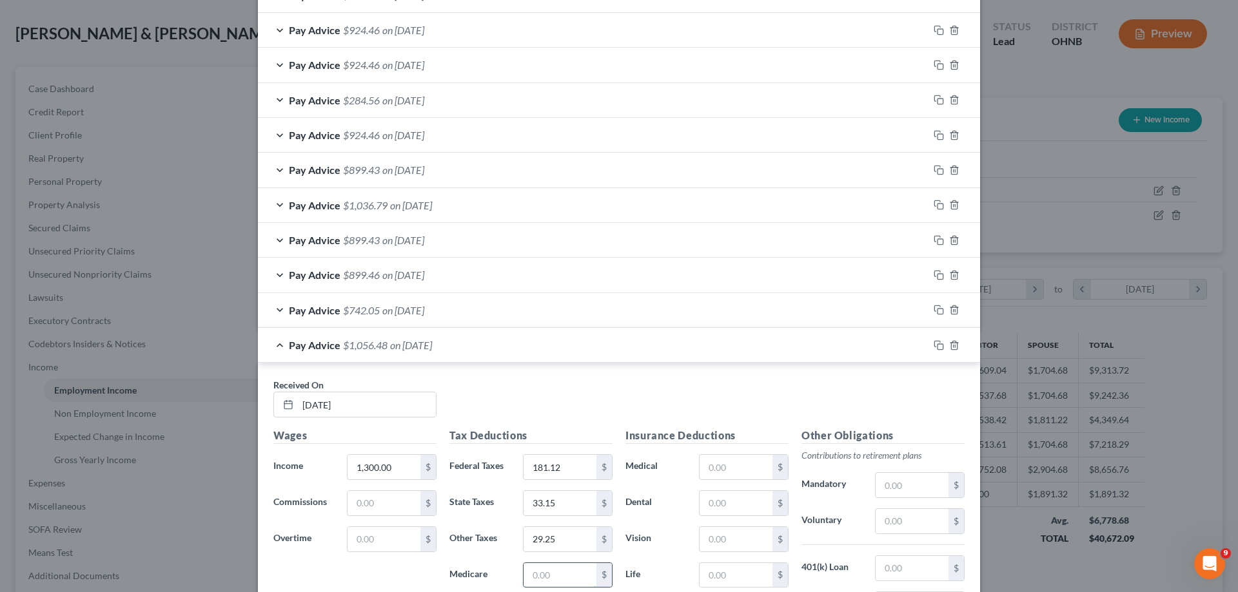
click at [540, 576] on input "text" at bounding box center [559, 575] width 73 height 24
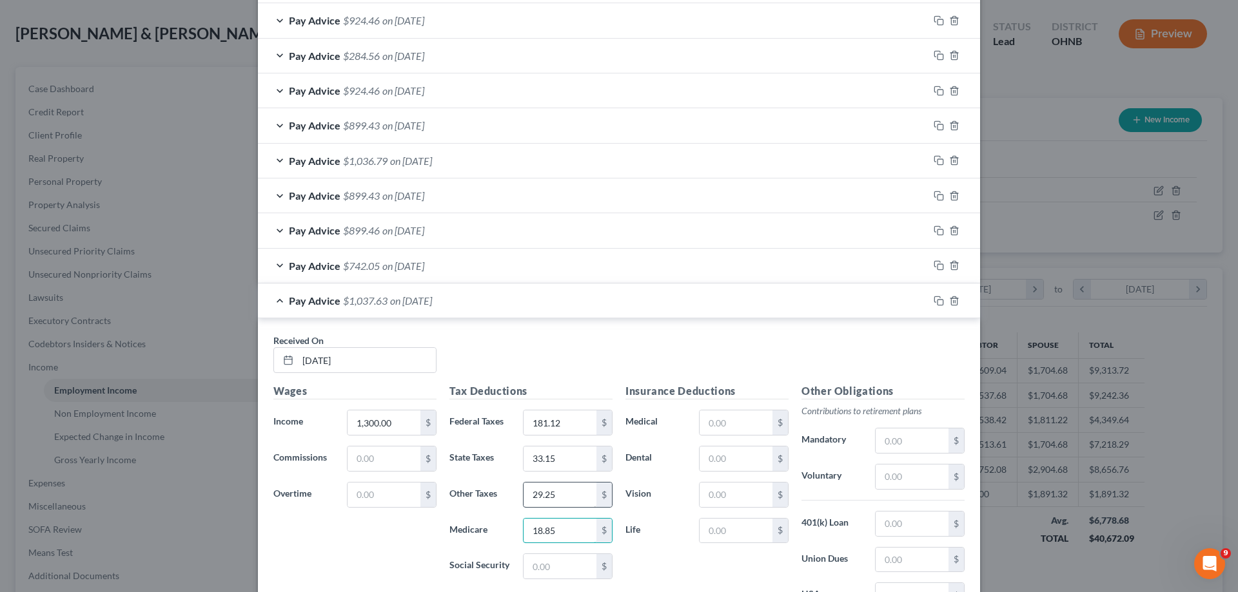
scroll to position [1182, 0]
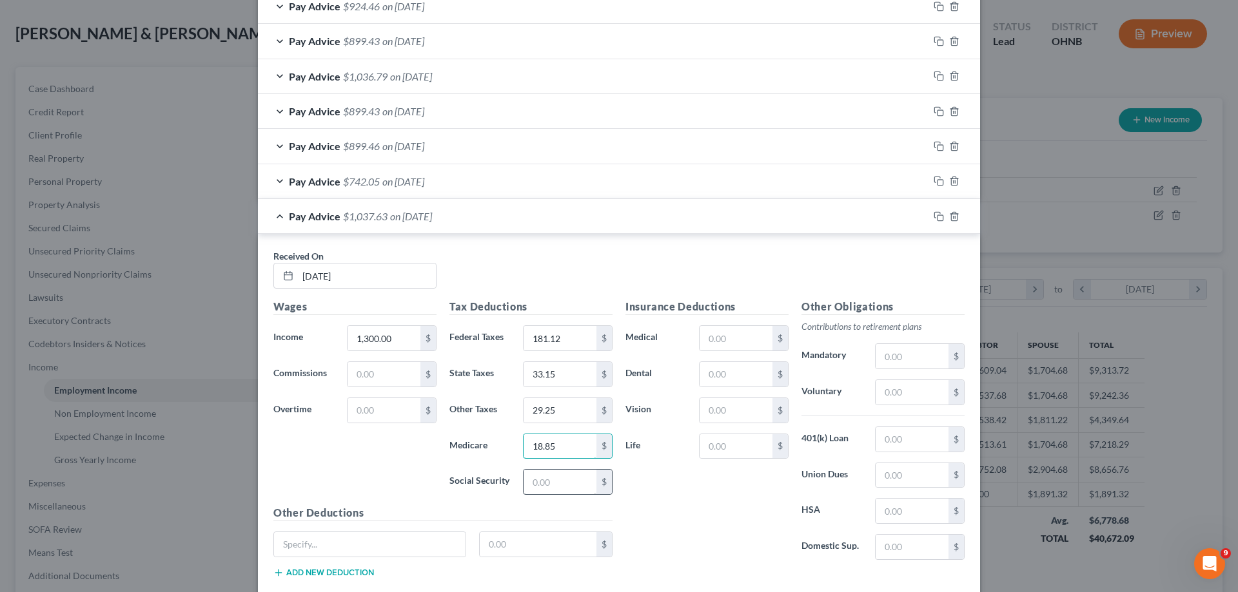
type input "18.85"
click at [559, 492] on input "text" at bounding box center [559, 482] width 73 height 24
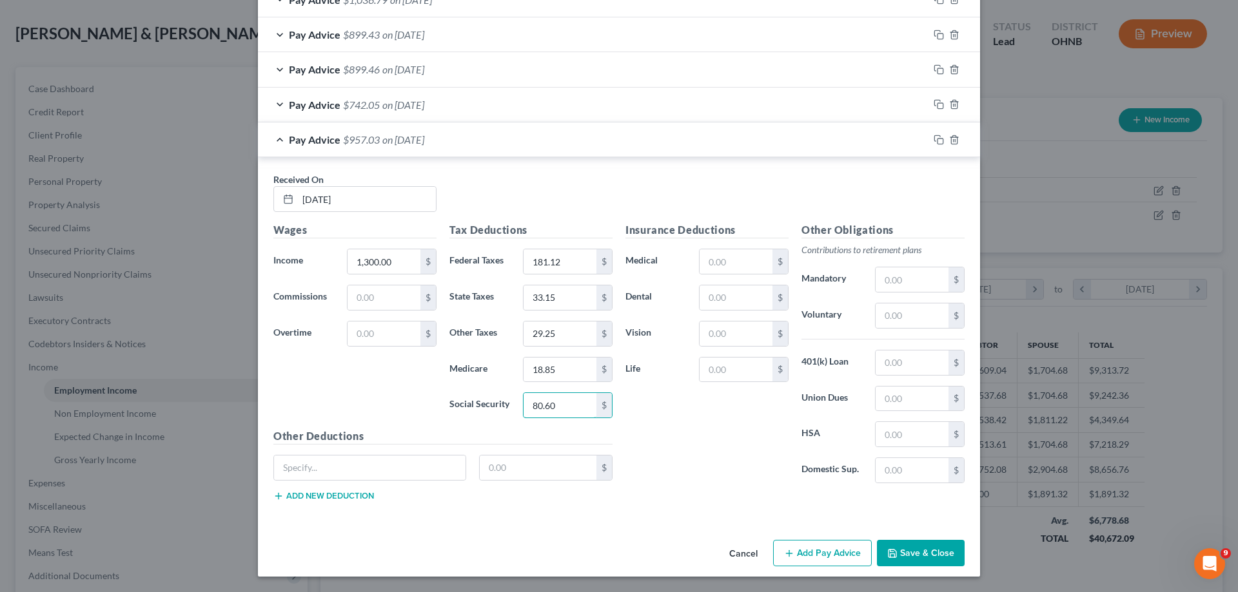
type input "80.60"
drag, startPoint x: 806, startPoint y: 551, endPoint x: 821, endPoint y: 542, distance: 18.2
click at [821, 542] on button "Add Pay Advice" at bounding box center [822, 553] width 99 height 27
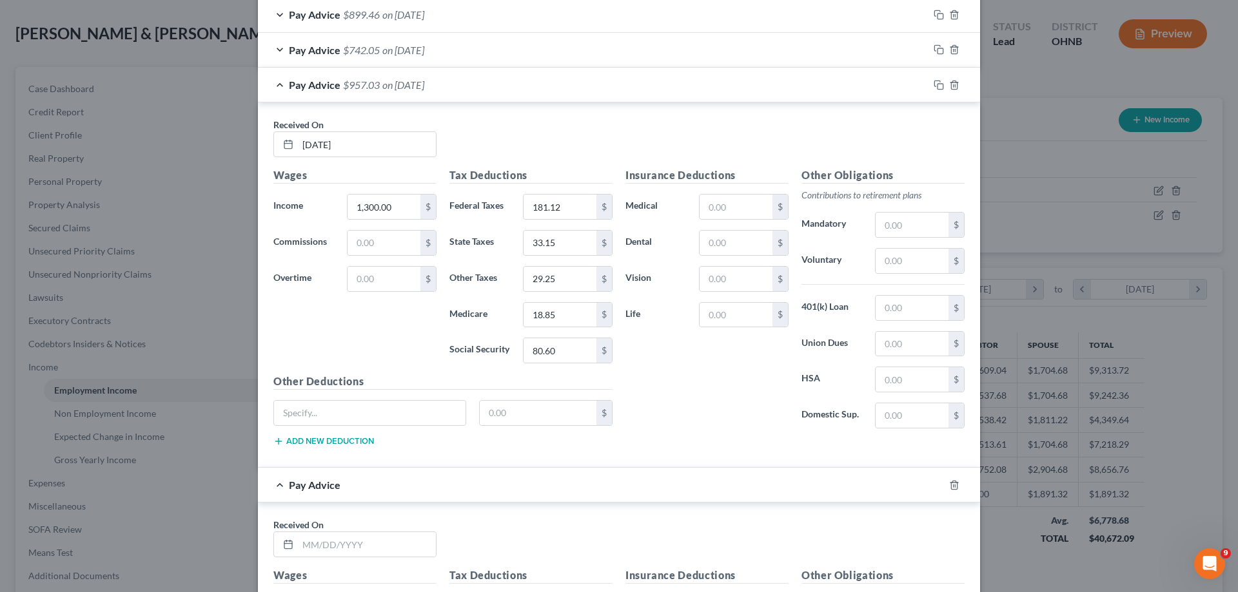
scroll to position [1388, 0]
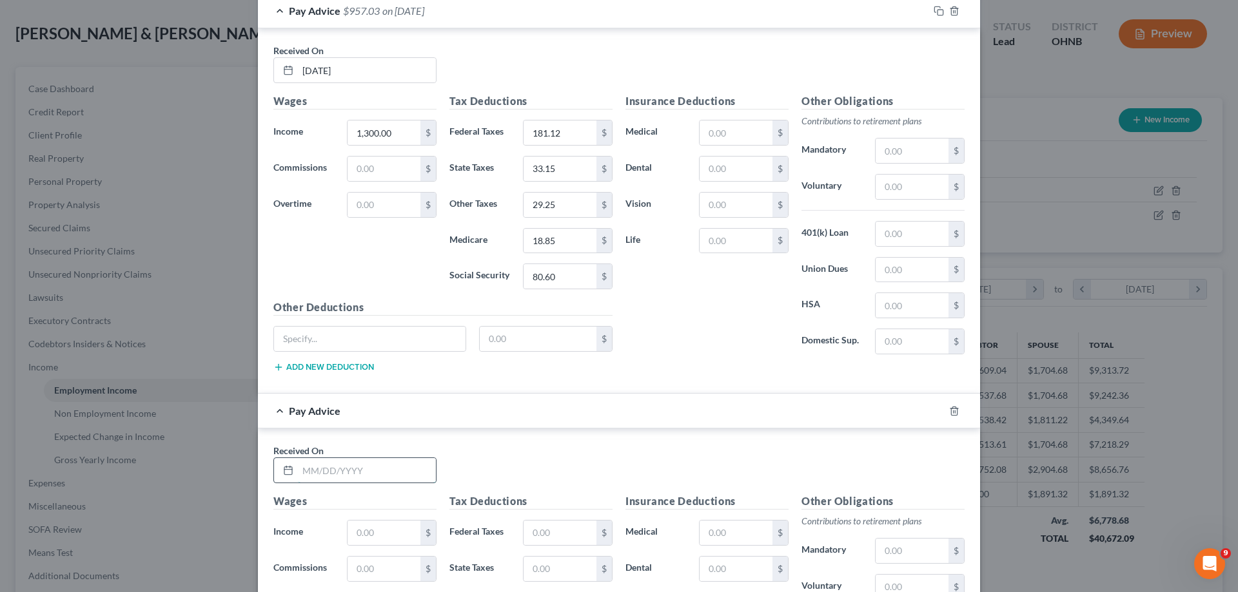
click at [366, 475] on input "text" at bounding box center [367, 470] width 138 height 24
type input "[DATE]"
click at [371, 533] on input "text" at bounding box center [383, 533] width 73 height 24
type input "1"
type input "1,300.00"
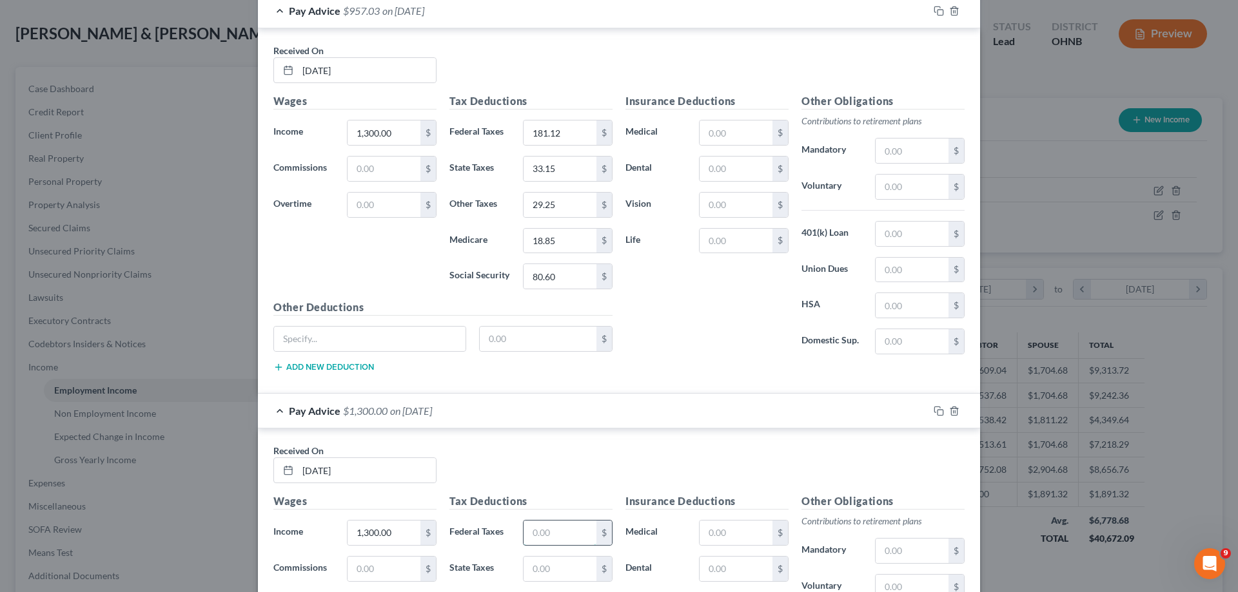
click at [542, 527] on input "text" at bounding box center [559, 533] width 73 height 24
type input "181.12"
click at [556, 567] on input "text" at bounding box center [559, 569] width 73 height 24
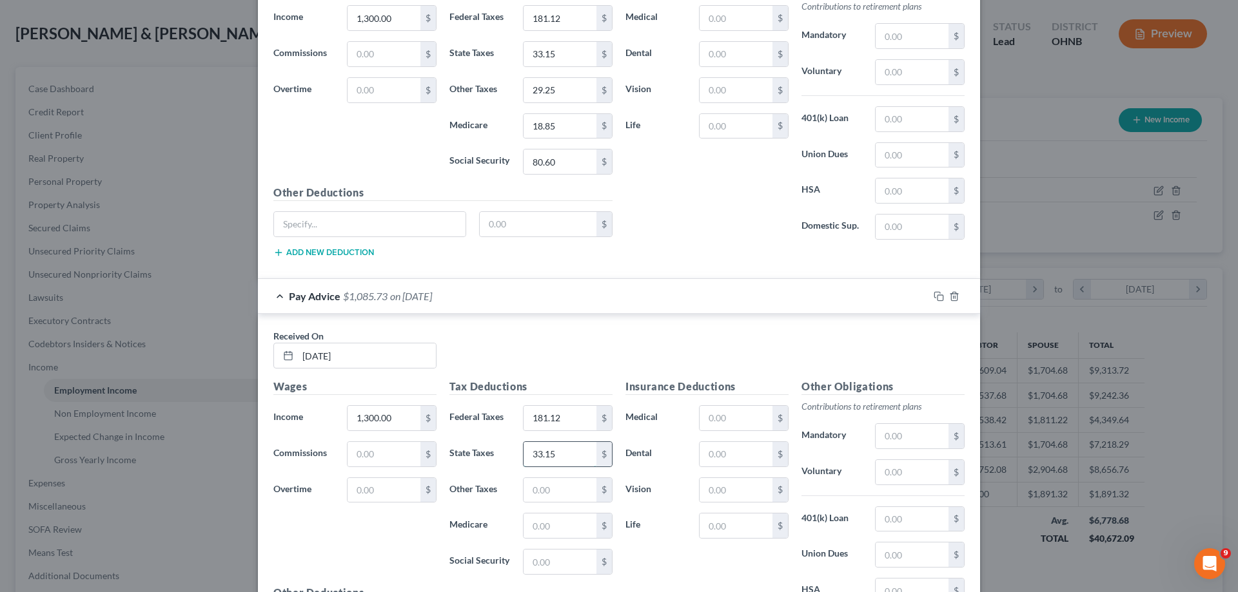
scroll to position [1517, 0]
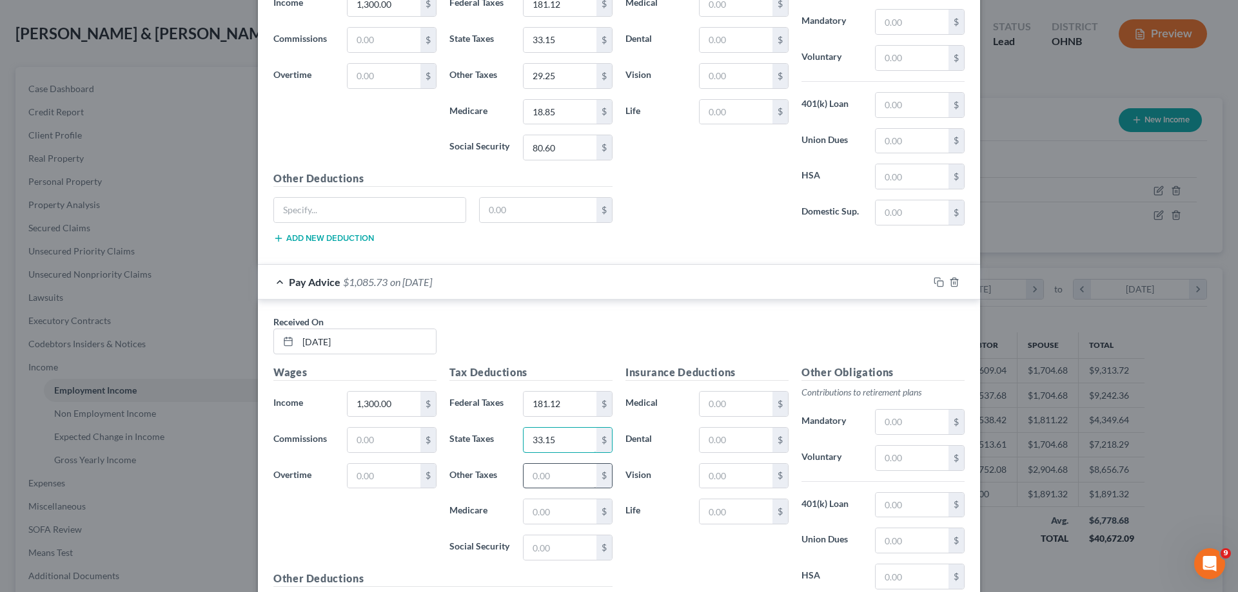
type input "33.15"
click at [566, 481] on input "text" at bounding box center [559, 476] width 73 height 24
type input "29.25"
click at [538, 514] on input "text" at bounding box center [559, 512] width 73 height 24
type input "18.85"
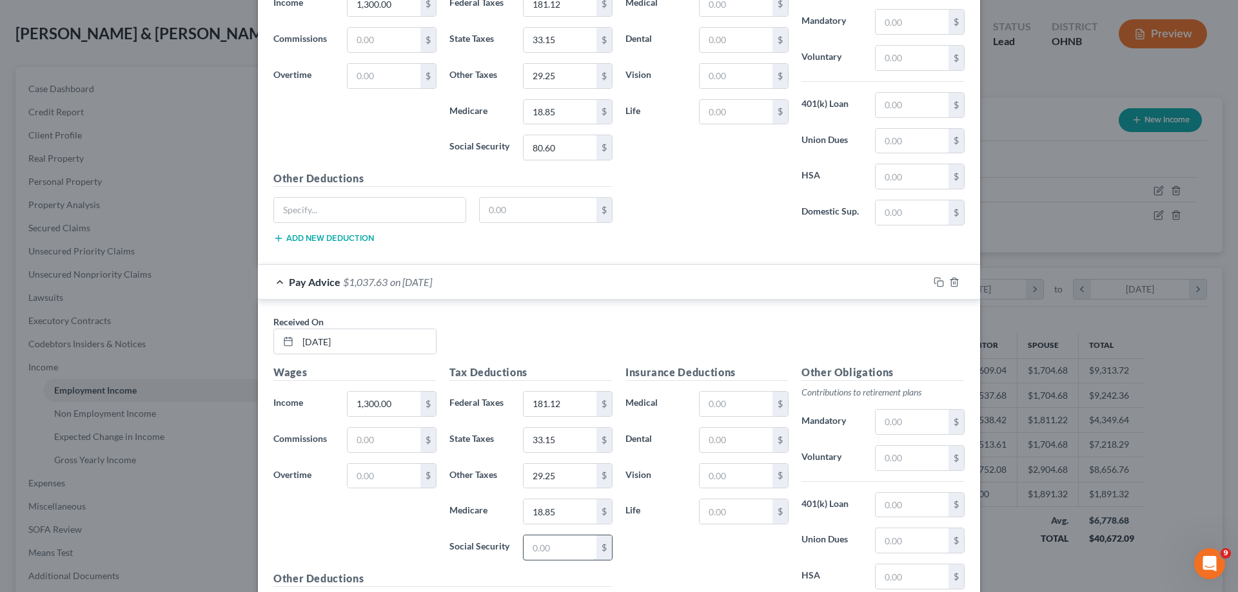
click at [538, 546] on input "text" at bounding box center [559, 548] width 73 height 24
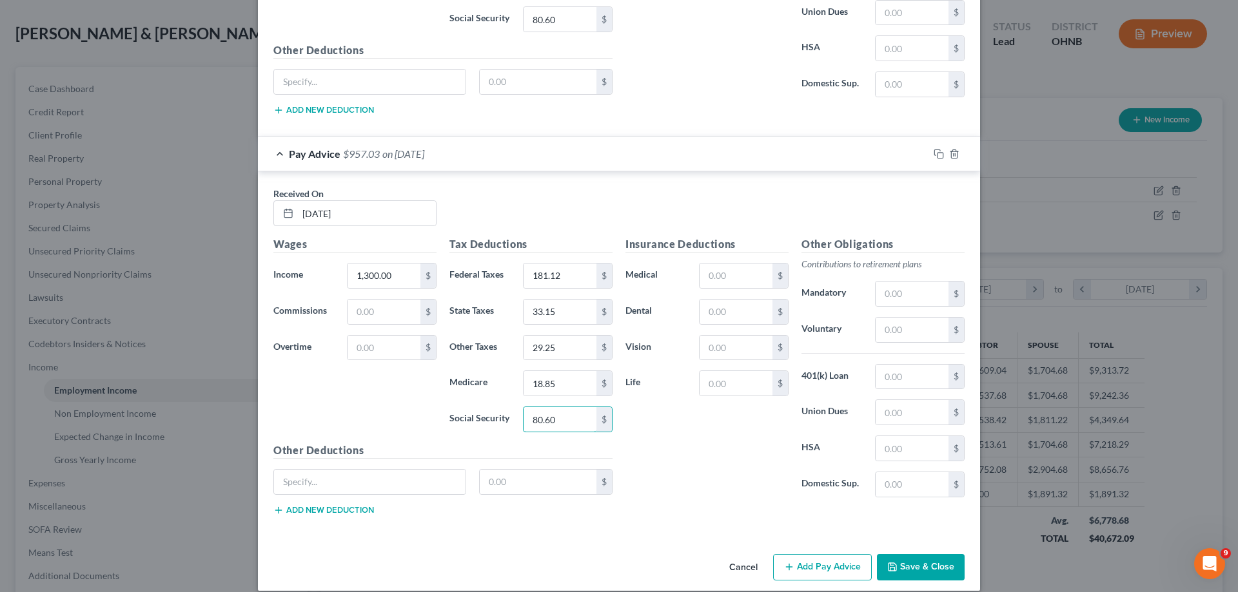
scroll to position [1646, 0]
type input "80.60"
click at [816, 571] on button "Add Pay Advice" at bounding box center [822, 567] width 99 height 27
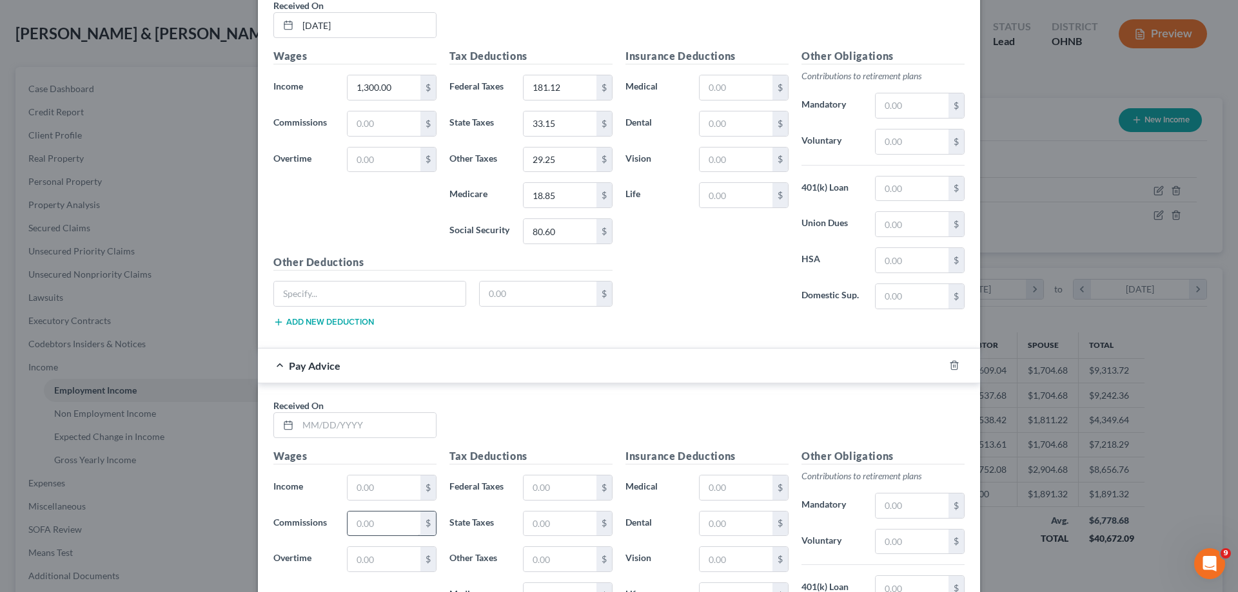
scroll to position [1839, 0]
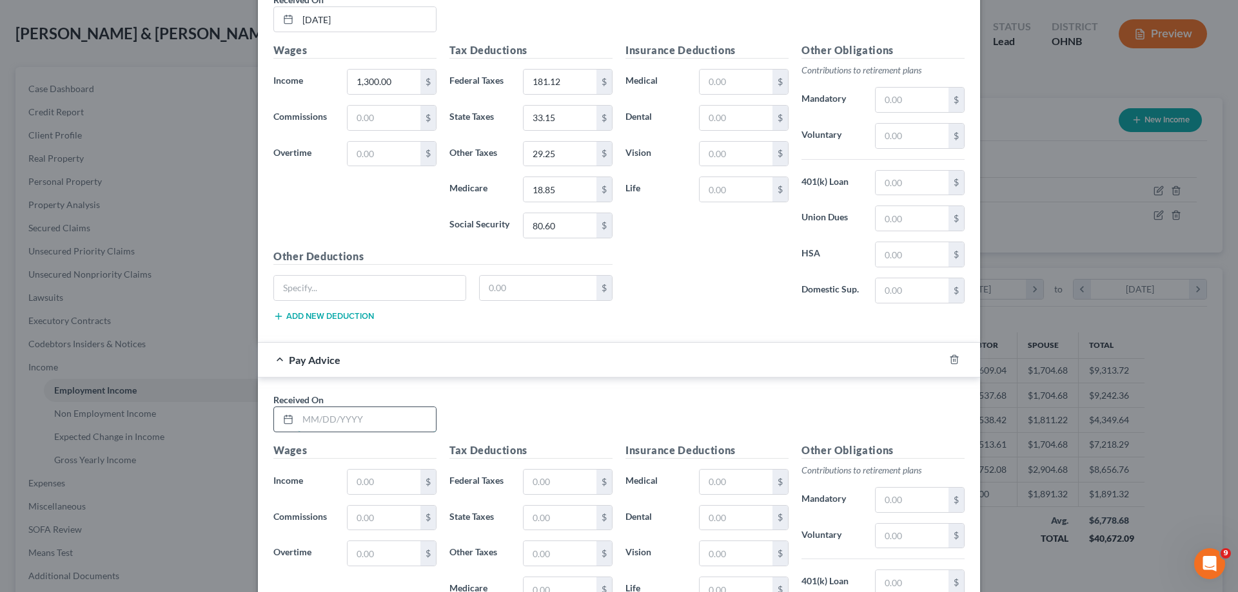
click at [391, 425] on input "text" at bounding box center [367, 419] width 138 height 24
type input "[DATE]"
click at [398, 476] on input "text" at bounding box center [383, 482] width 73 height 24
type input "497.79"
click at [538, 476] on input "text" at bounding box center [559, 482] width 73 height 24
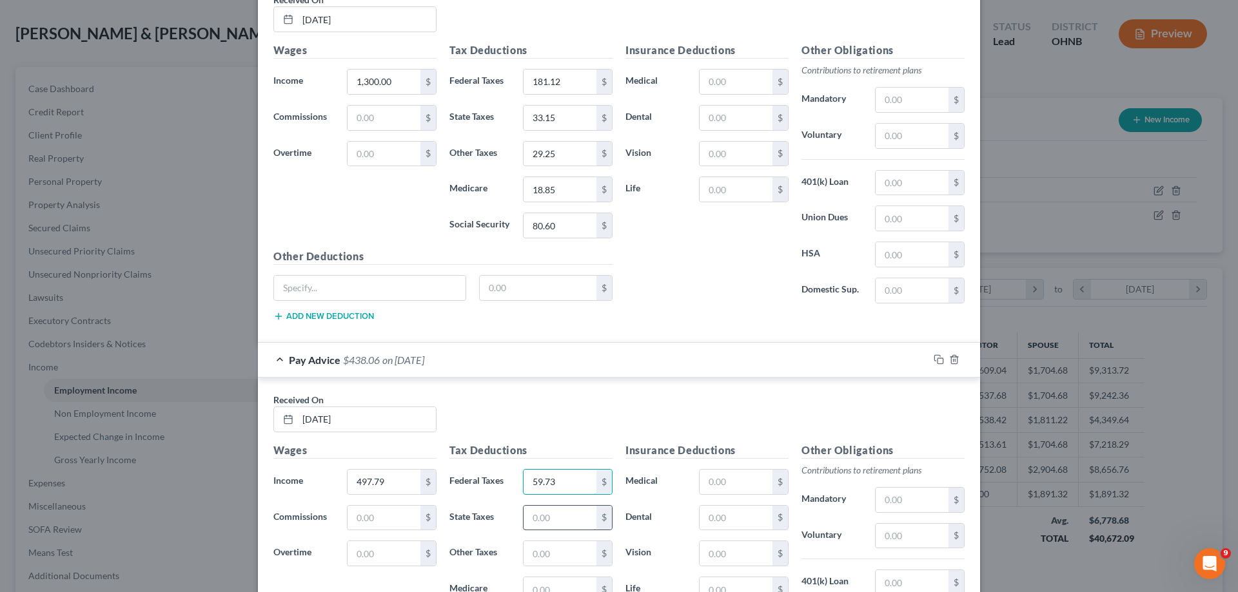
type input "59.73"
click at [544, 520] on input "text" at bounding box center [559, 518] width 73 height 24
type input "9.16"
click at [563, 553] on input "text" at bounding box center [559, 554] width 73 height 24
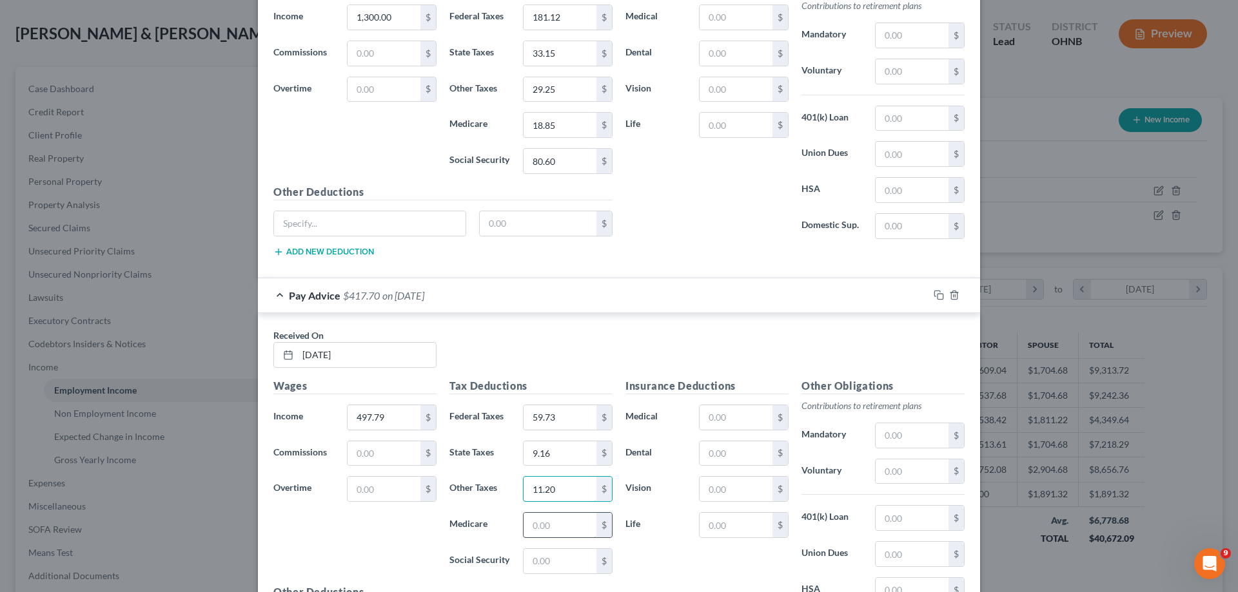
type input "11.20"
click at [534, 523] on input "text" at bounding box center [559, 525] width 73 height 24
type input "7.21"
click at [539, 565] on input "text" at bounding box center [559, 561] width 73 height 24
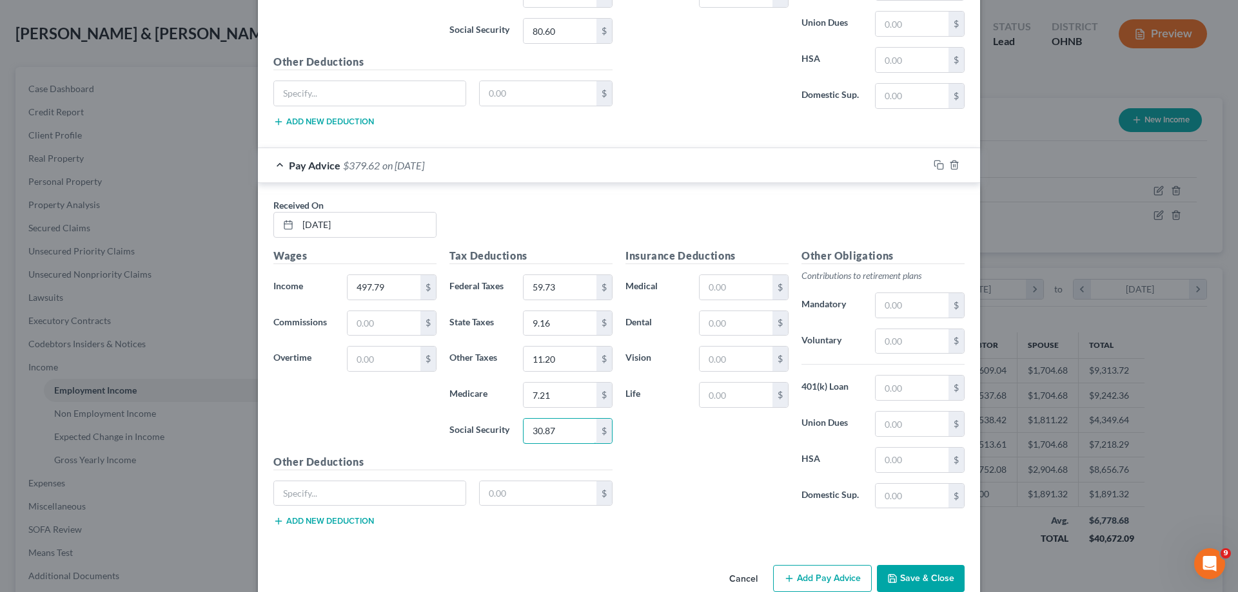
scroll to position [2060, 0]
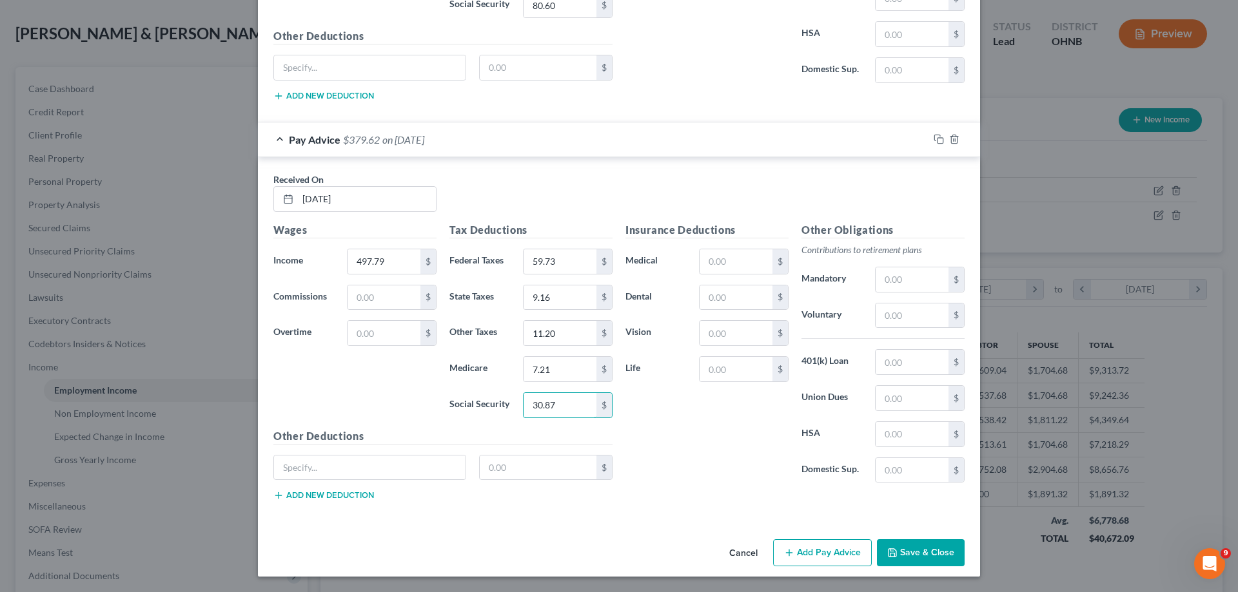
type input "30.87"
click at [830, 550] on button "Add Pay Advice" at bounding box center [822, 553] width 99 height 27
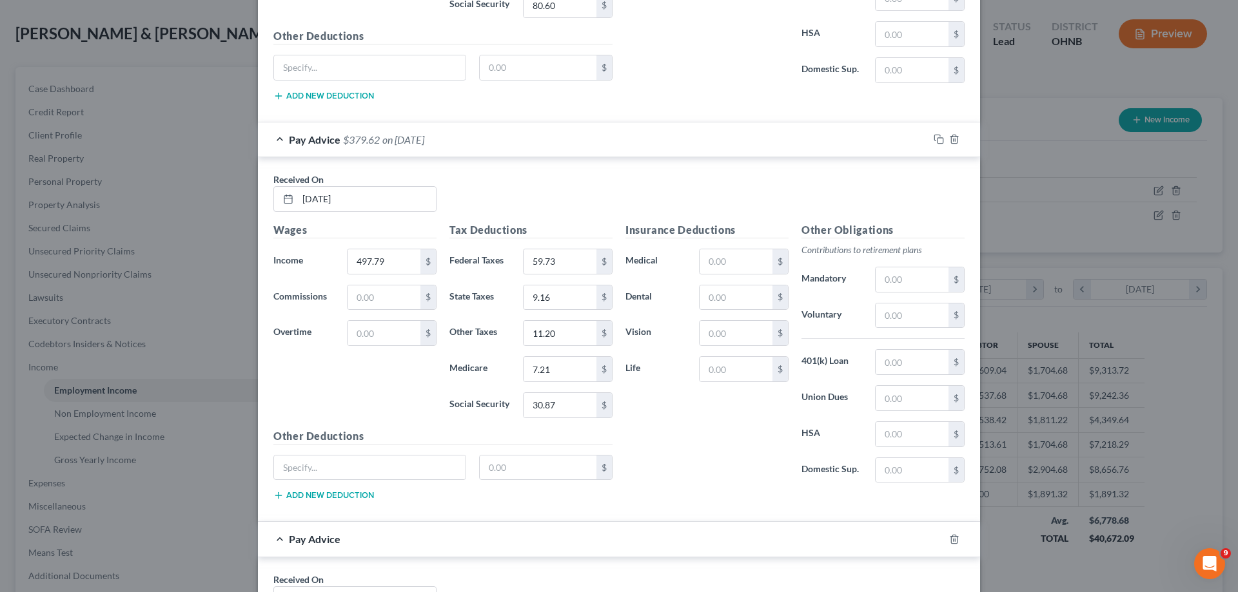
scroll to position [2253, 0]
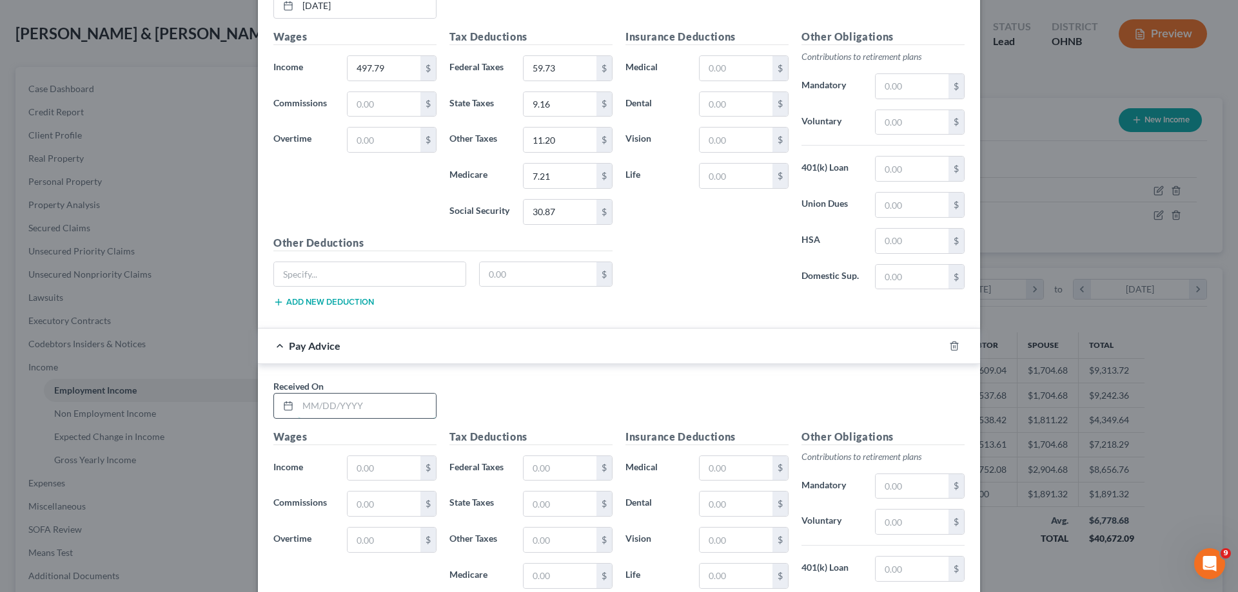
click at [359, 409] on input "text" at bounding box center [367, 406] width 138 height 24
type input "[DATE]"
click at [362, 469] on input "text" at bounding box center [383, 468] width 73 height 24
type input "1,300.00"
click at [541, 465] on input "text" at bounding box center [559, 468] width 73 height 24
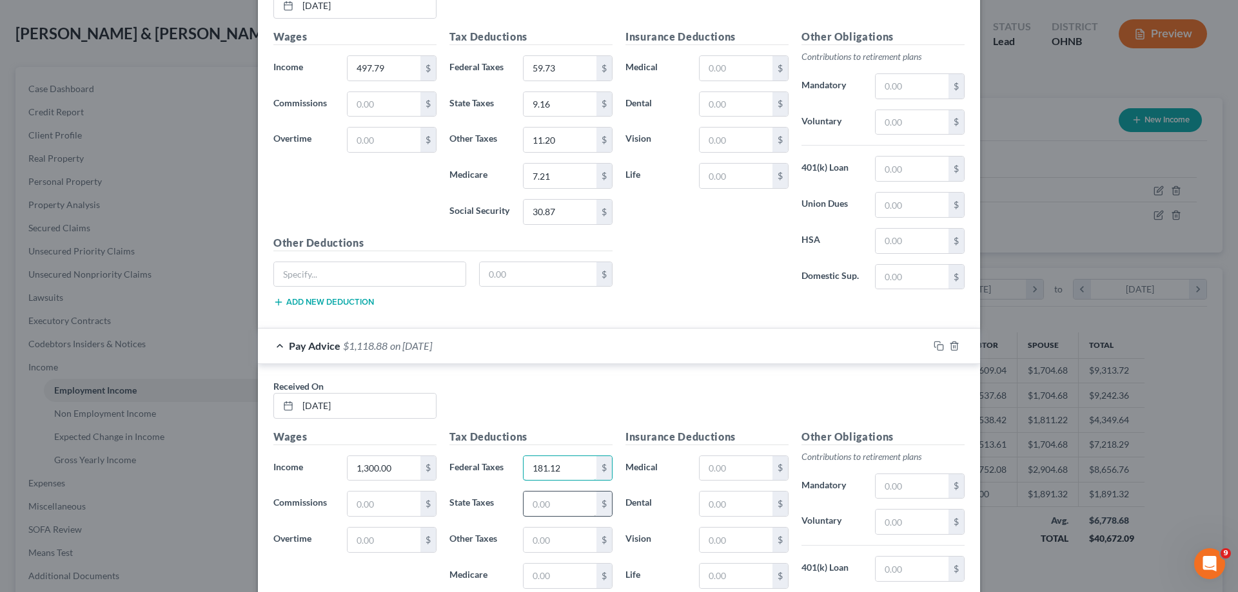
type input "181.12"
click at [566, 511] on input "text" at bounding box center [559, 504] width 73 height 24
type input "33.15"
click at [571, 544] on input "text" at bounding box center [559, 540] width 73 height 24
type input "29.25"
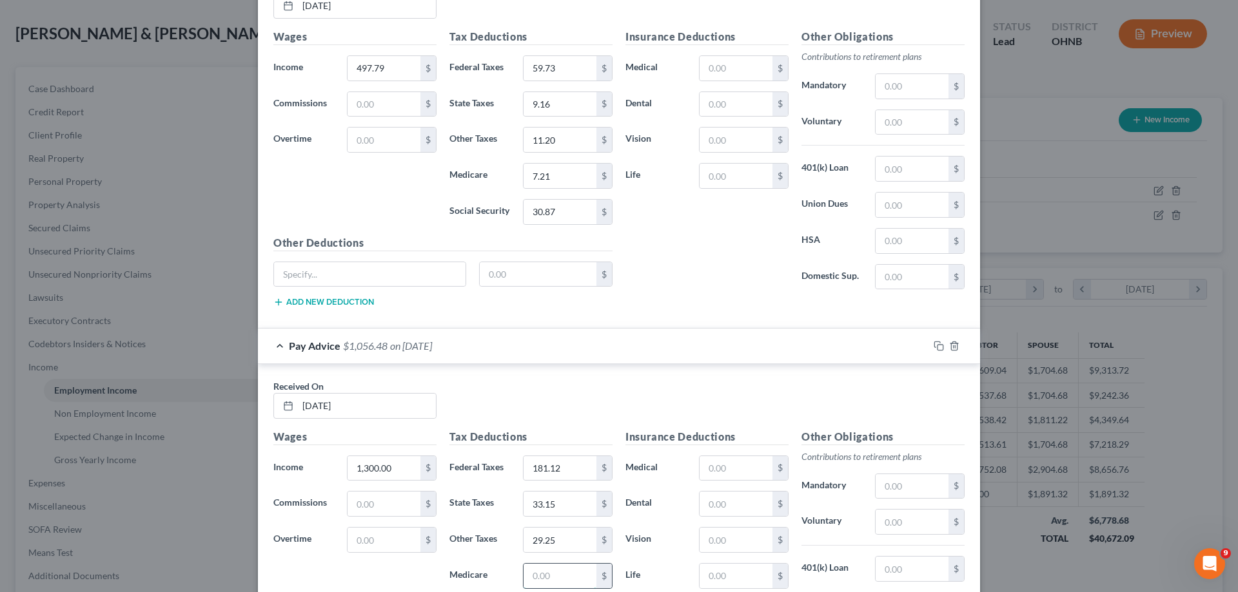
click at [585, 579] on input "text" at bounding box center [559, 576] width 73 height 24
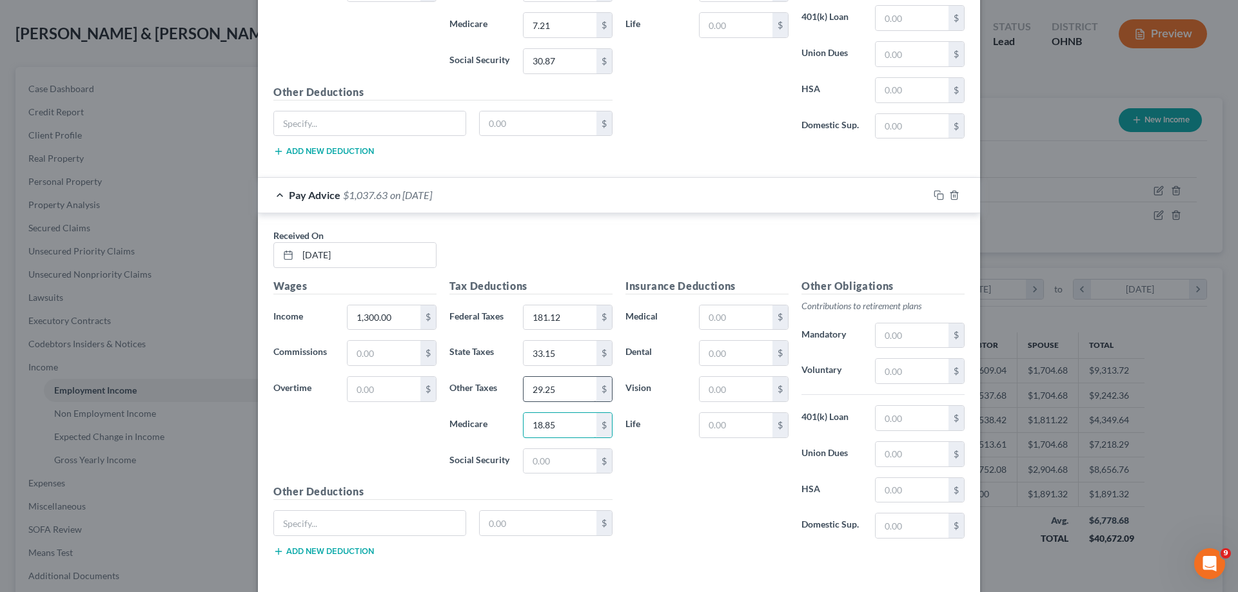
scroll to position [2447, 0]
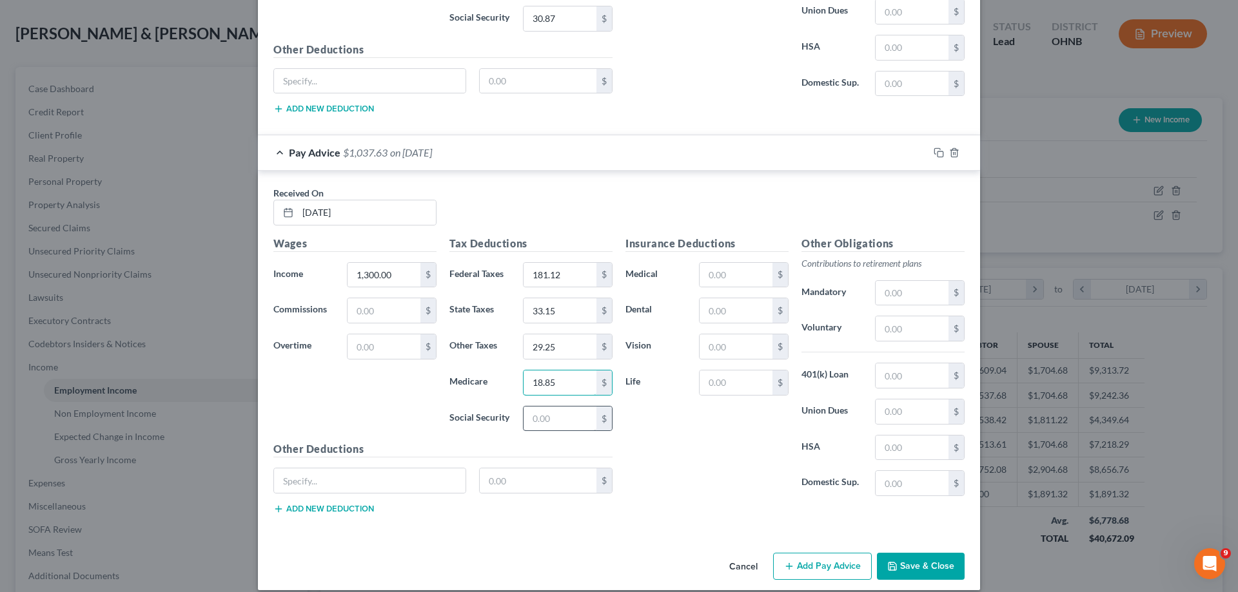
type input "18.85"
click at [565, 427] on input "text" at bounding box center [559, 419] width 73 height 24
type input "80.60"
click at [796, 560] on button "Add Pay Advice" at bounding box center [822, 566] width 99 height 27
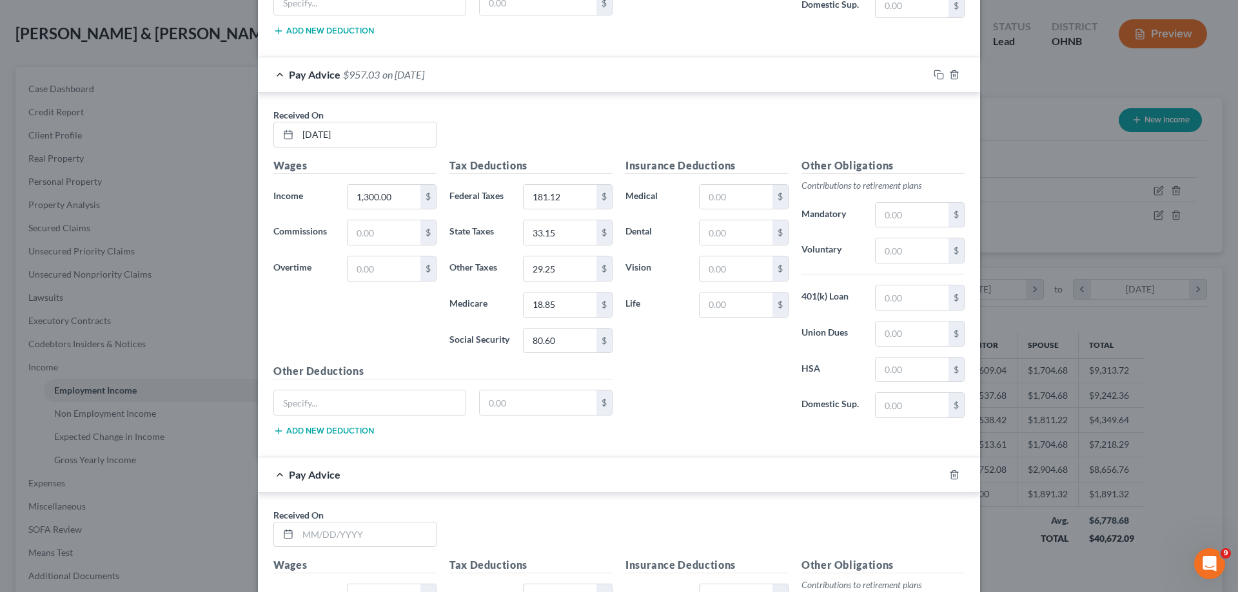
scroll to position [2769, 0]
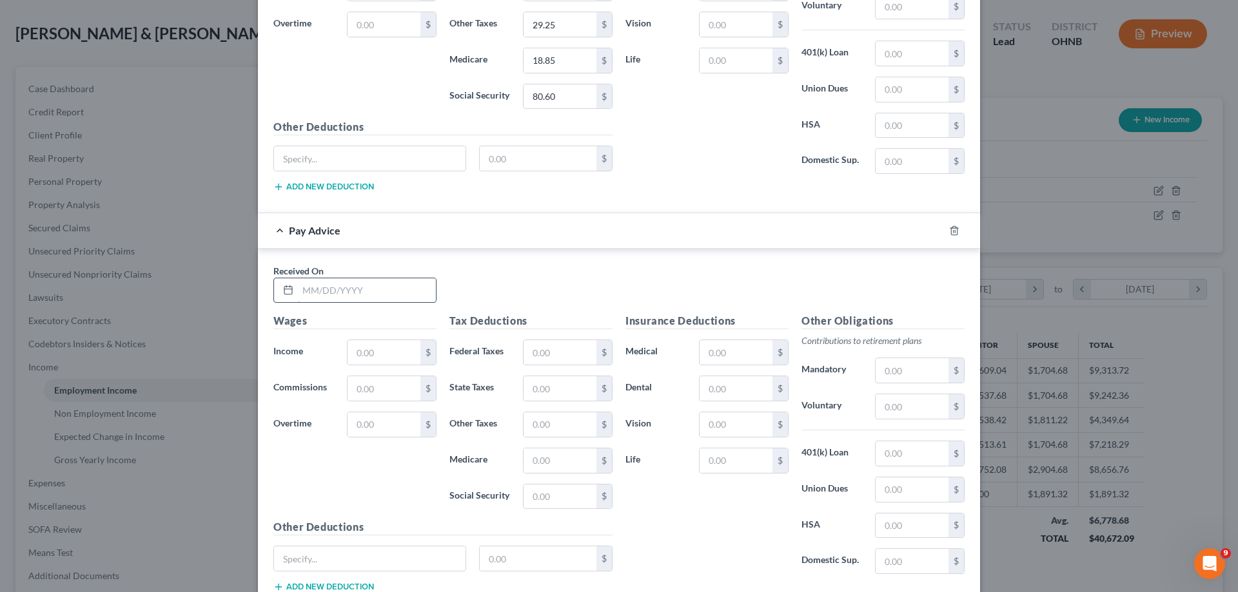
click at [374, 286] on input "text" at bounding box center [367, 291] width 138 height 24
type input "[DATE]"
click at [387, 358] on input "text" at bounding box center [383, 352] width 73 height 24
type input "1,300.00"
click at [532, 353] on input "text" at bounding box center [559, 352] width 73 height 24
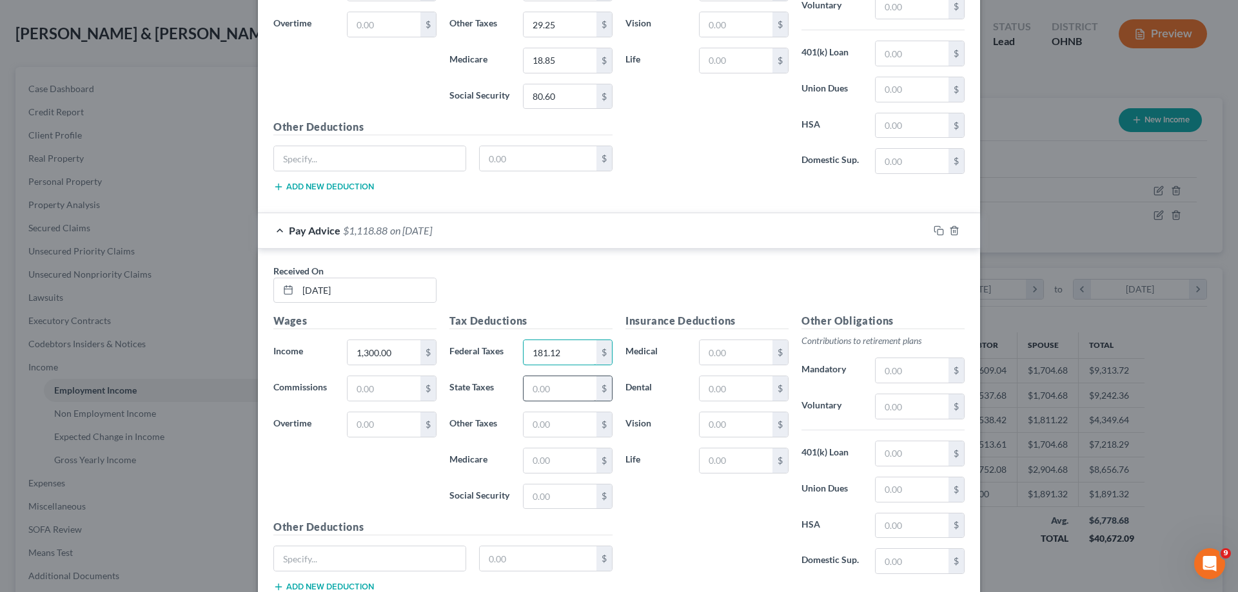
type input "181.12"
click at [560, 395] on input "text" at bounding box center [559, 388] width 73 height 24
type input "33.15"
click at [570, 421] on input "text" at bounding box center [559, 425] width 73 height 24
type input "29.25"
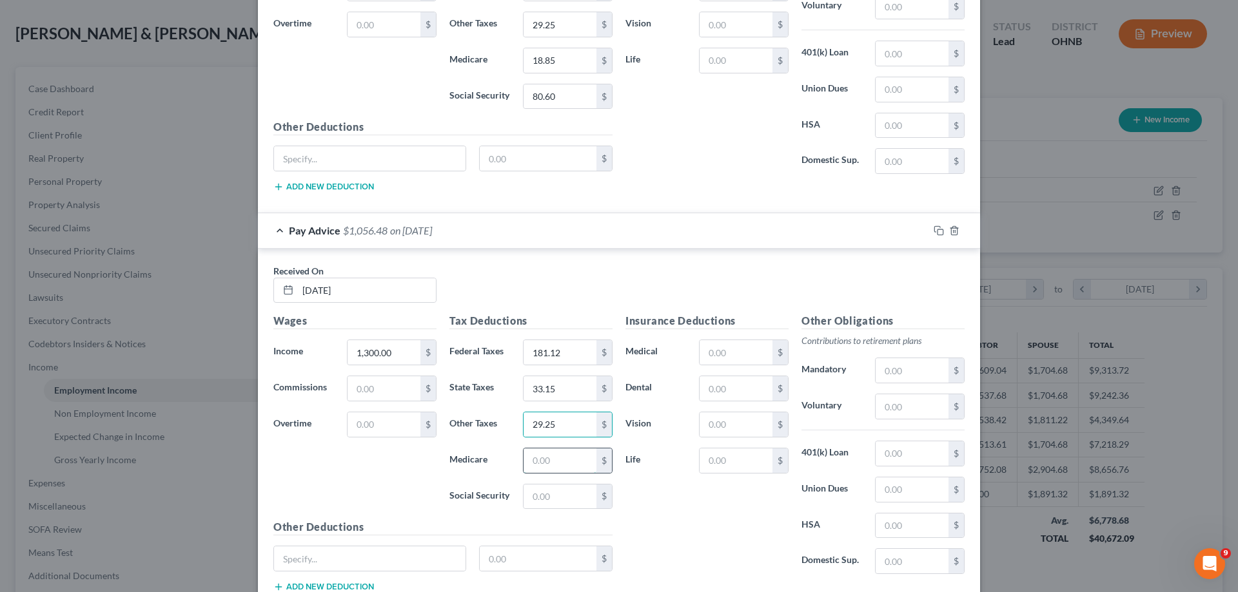
click at [570, 456] on input "text" at bounding box center [559, 461] width 73 height 24
type input "18.85"
click at [528, 494] on input "text" at bounding box center [559, 497] width 73 height 24
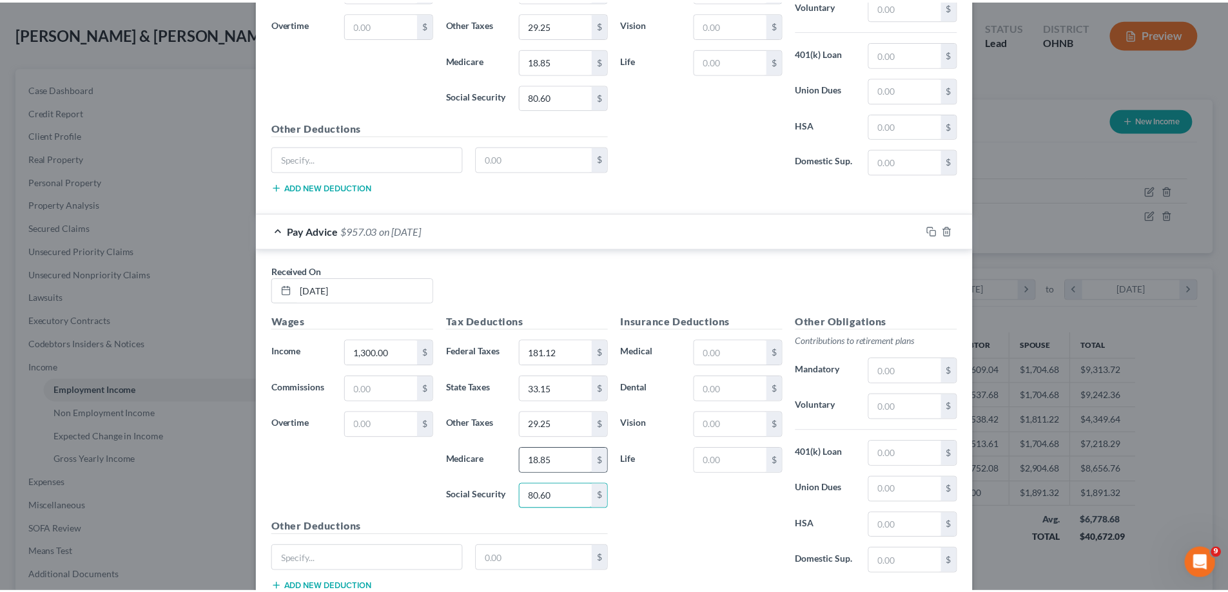
scroll to position [2860, 0]
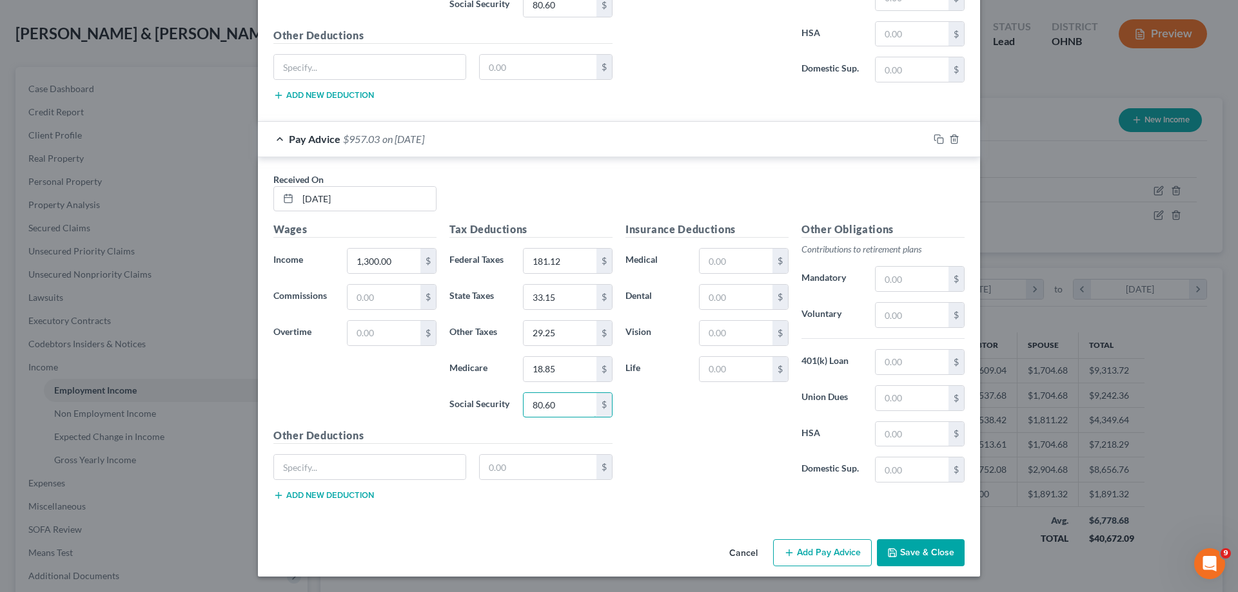
type input "80.60"
click at [915, 547] on button "Save & Close" at bounding box center [921, 553] width 88 height 27
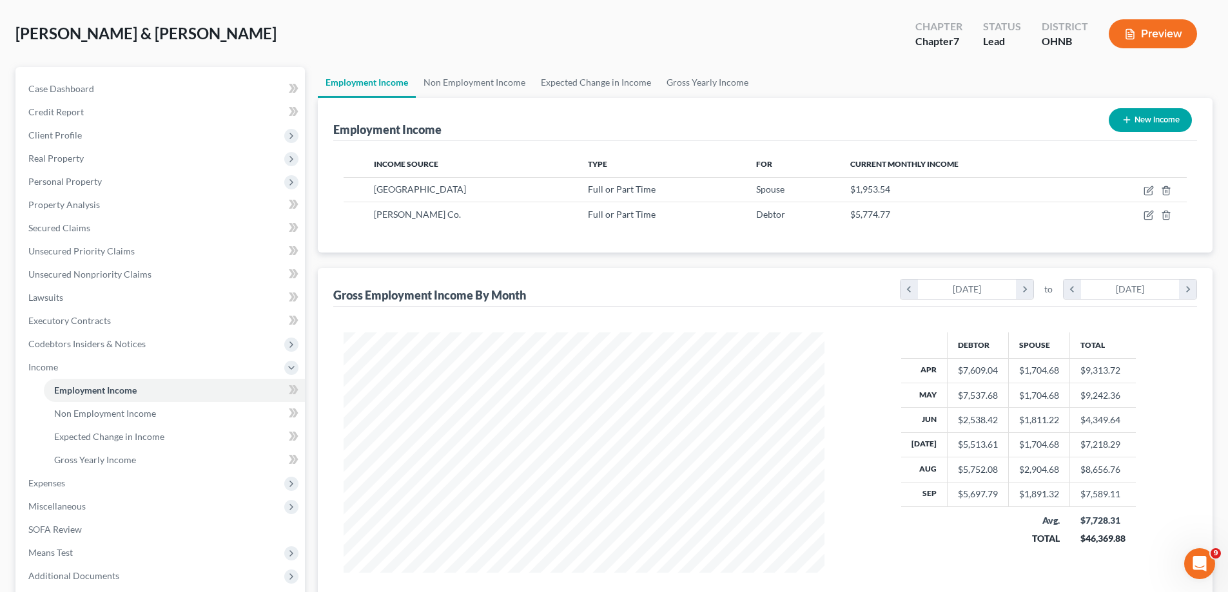
scroll to position [186, 0]
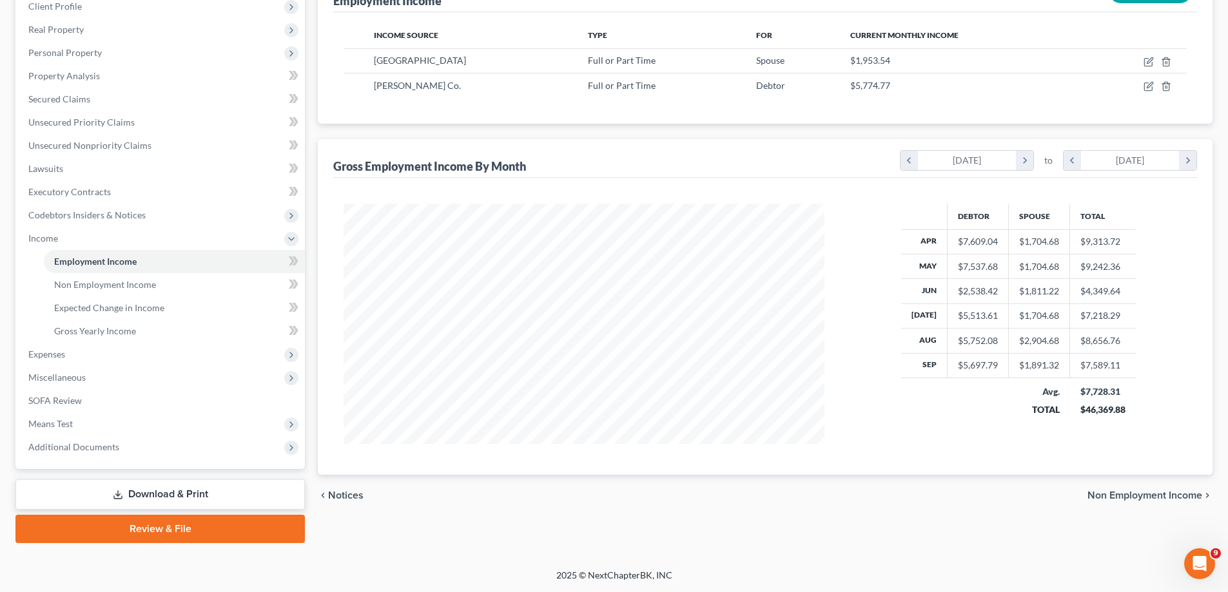
click at [1104, 494] on span "Non Employment Income" at bounding box center [1145, 496] width 115 height 10
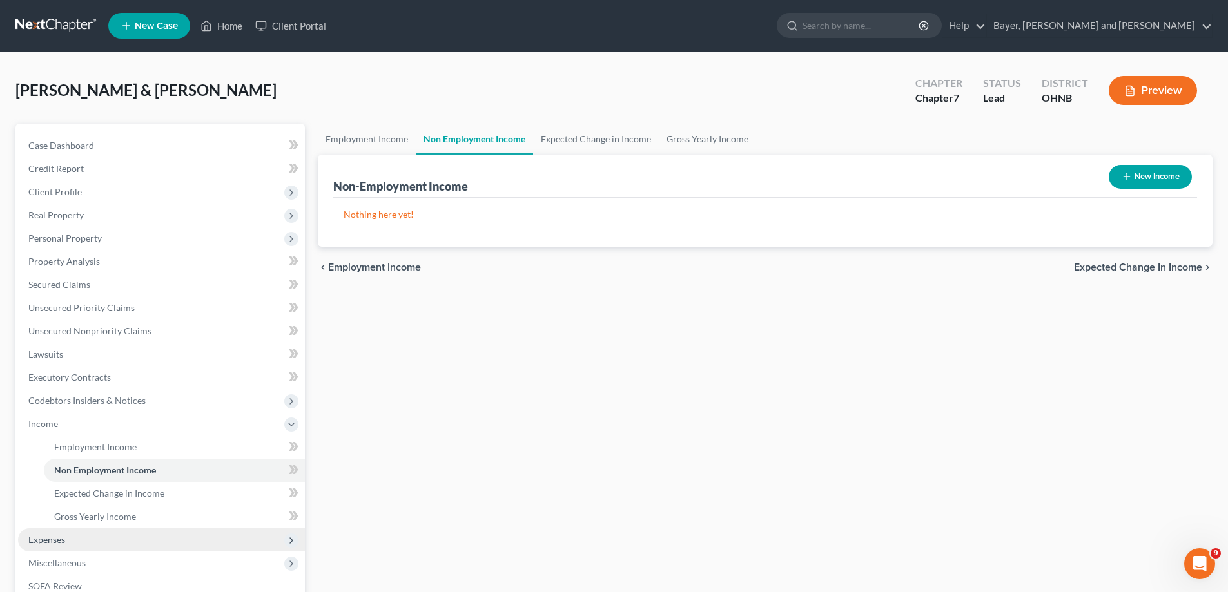
click at [64, 538] on span "Expenses" at bounding box center [46, 539] width 37 height 11
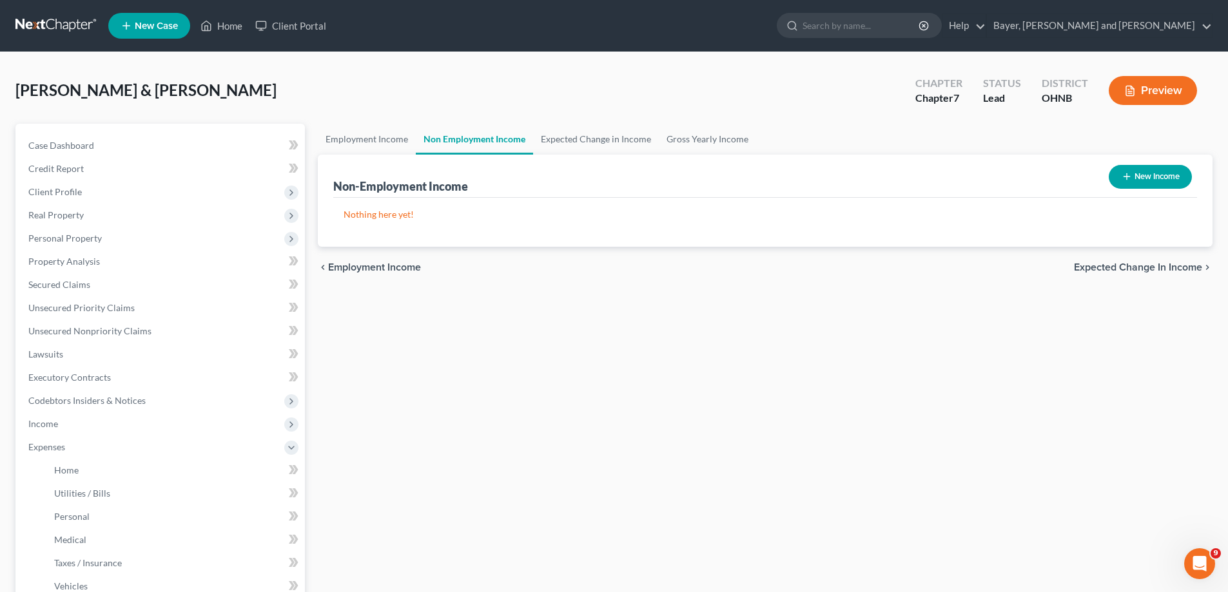
click at [1169, 270] on span "Expected Change in Income" at bounding box center [1138, 267] width 128 height 10
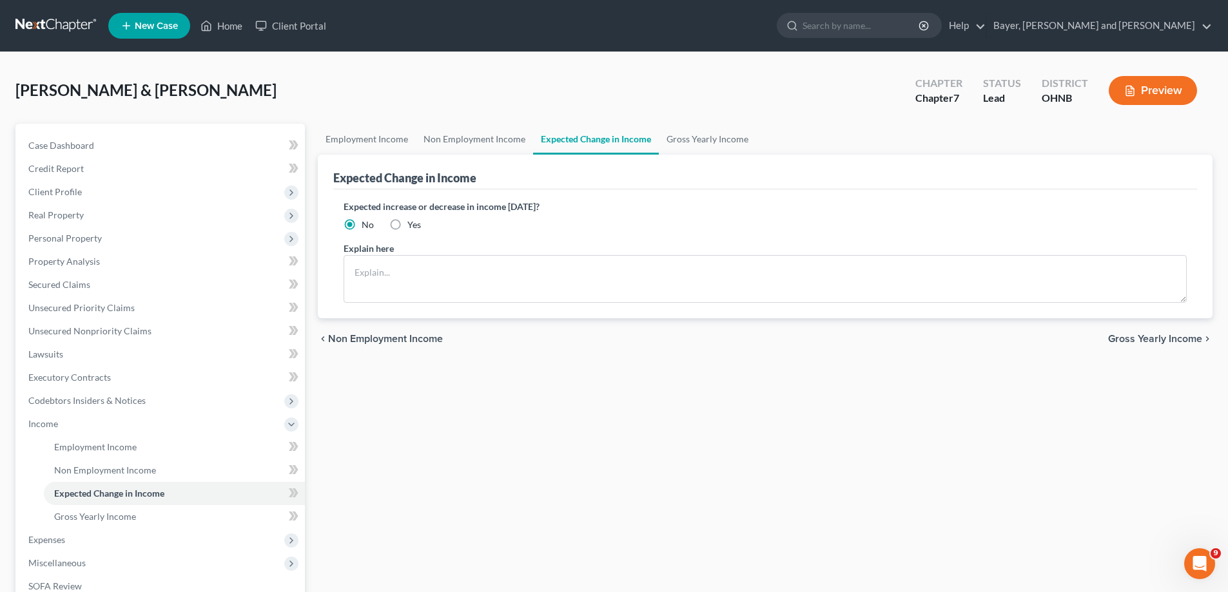
click at [344, 340] on span "Non Employment Income" at bounding box center [385, 339] width 115 height 10
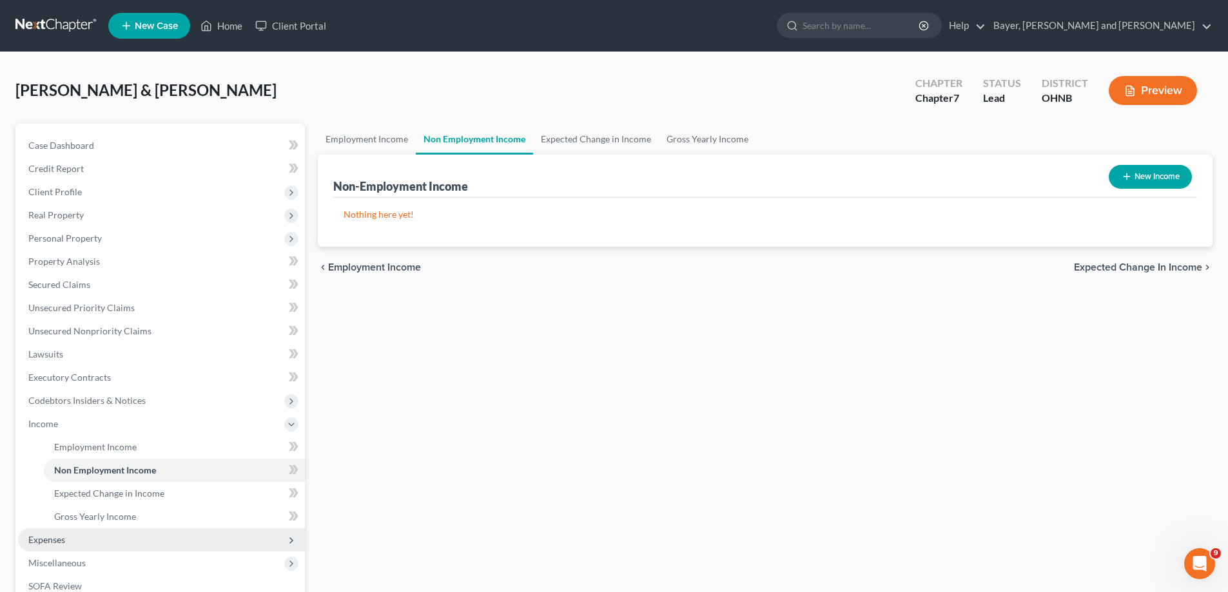
click at [64, 544] on span "Expenses" at bounding box center [46, 539] width 37 height 11
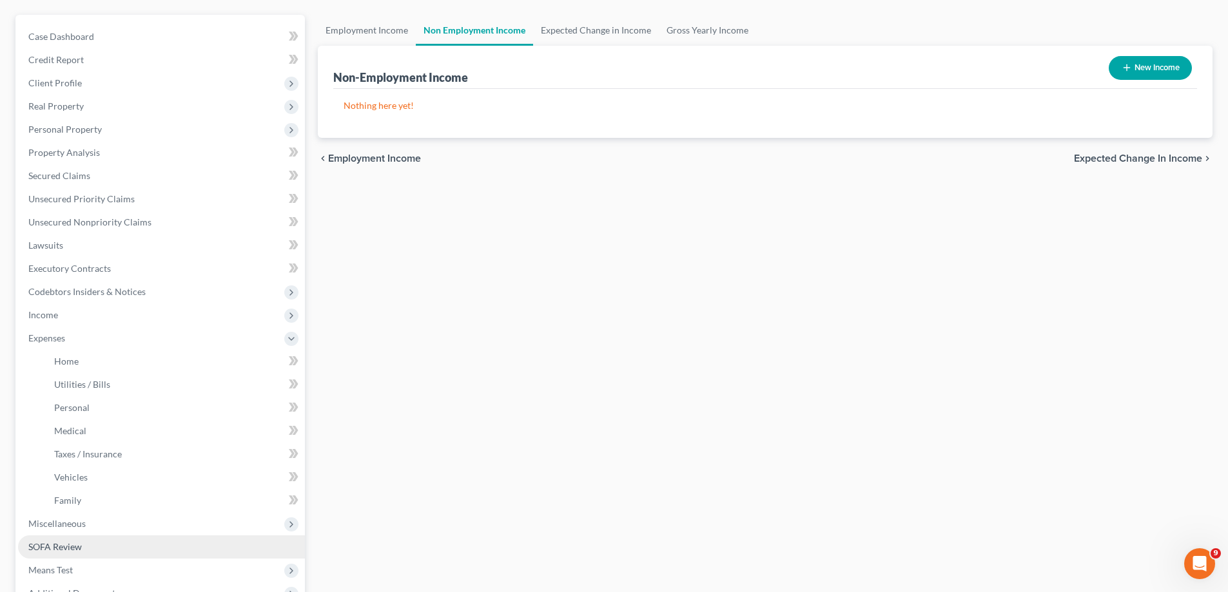
scroll to position [129, 0]
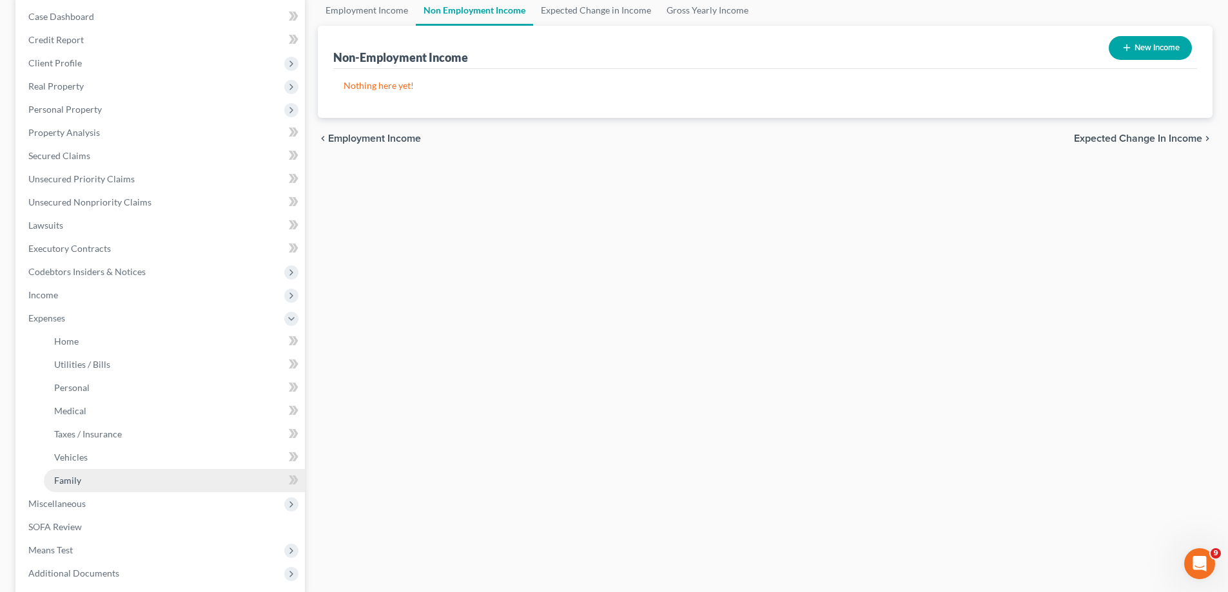
click at [90, 479] on link "Family" at bounding box center [174, 480] width 261 height 23
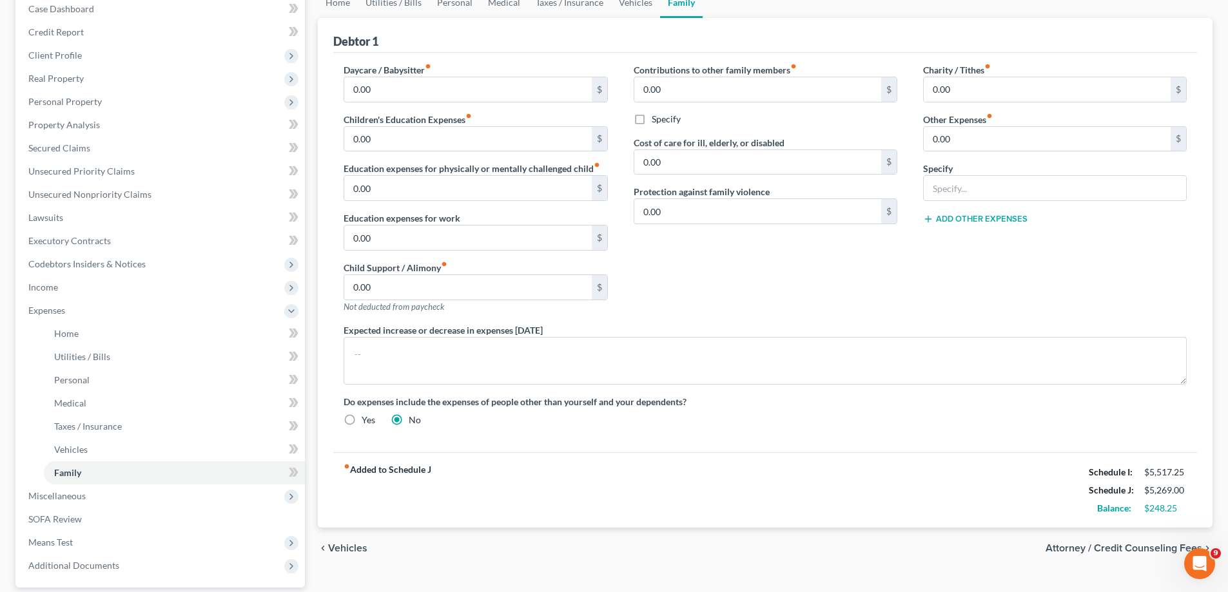
scroll to position [255, 0]
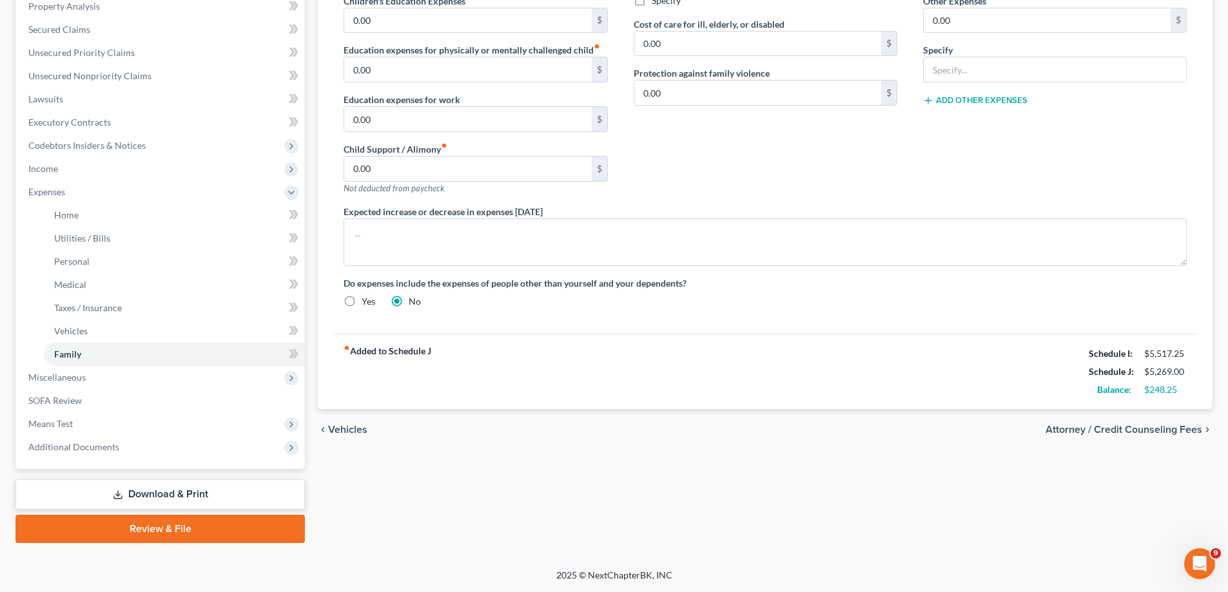
click at [1074, 433] on span "Attorney / Credit Counseling Fees" at bounding box center [1124, 430] width 157 height 10
select select "0"
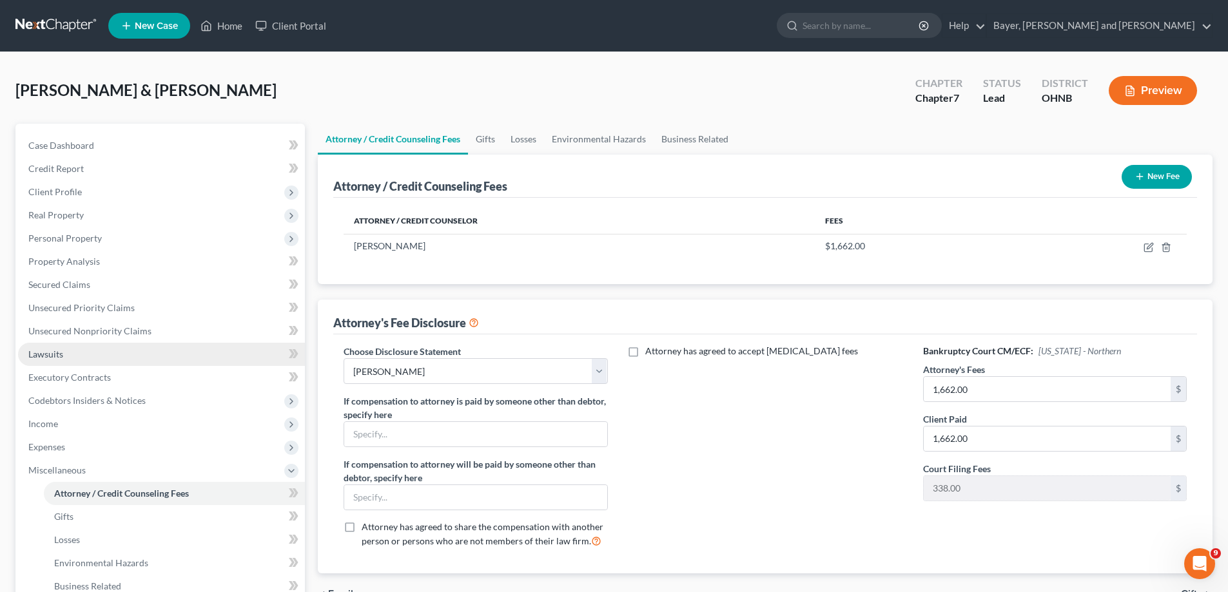
click at [240, 358] on link "Lawsuits" at bounding box center [161, 354] width 287 height 23
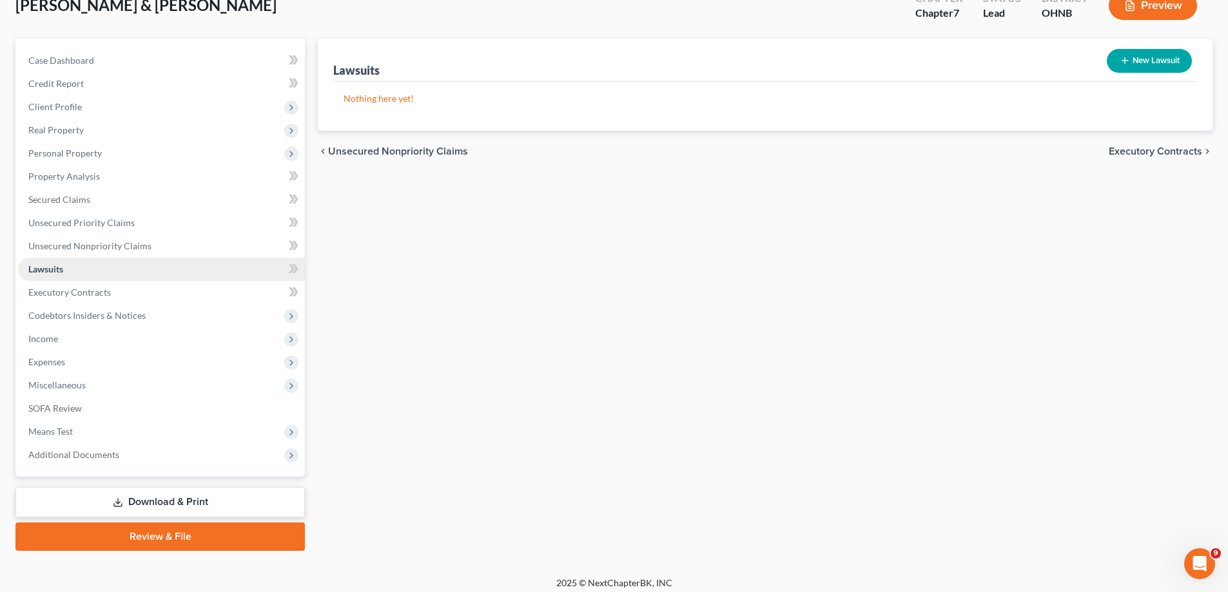
scroll to position [93, 0]
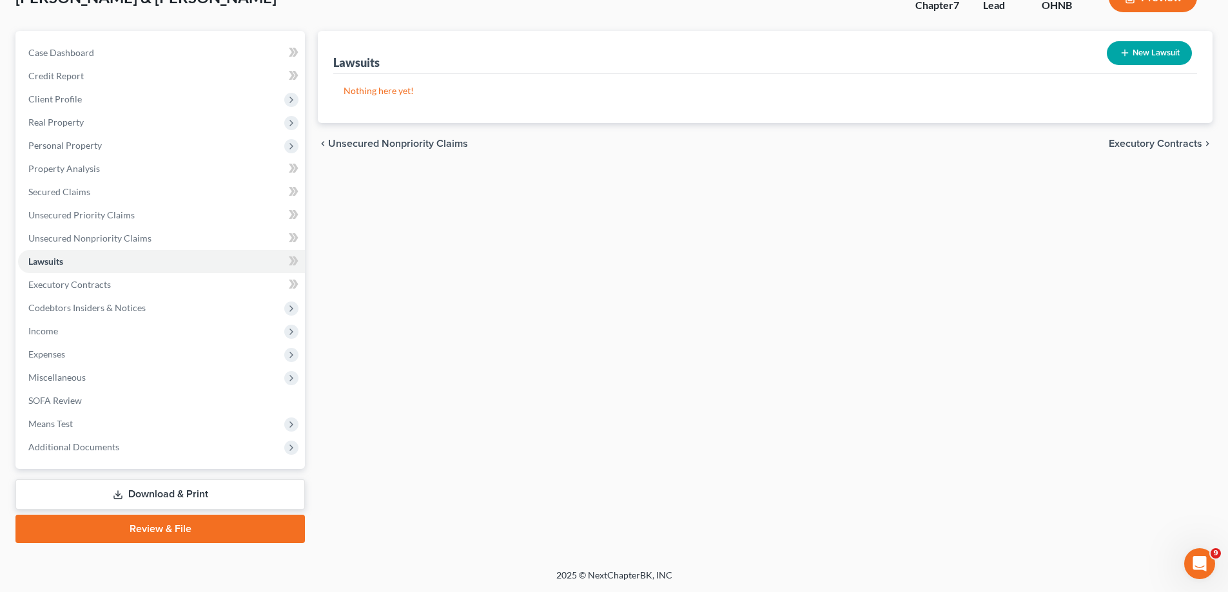
click at [195, 496] on link "Download & Print" at bounding box center [159, 495] width 289 height 30
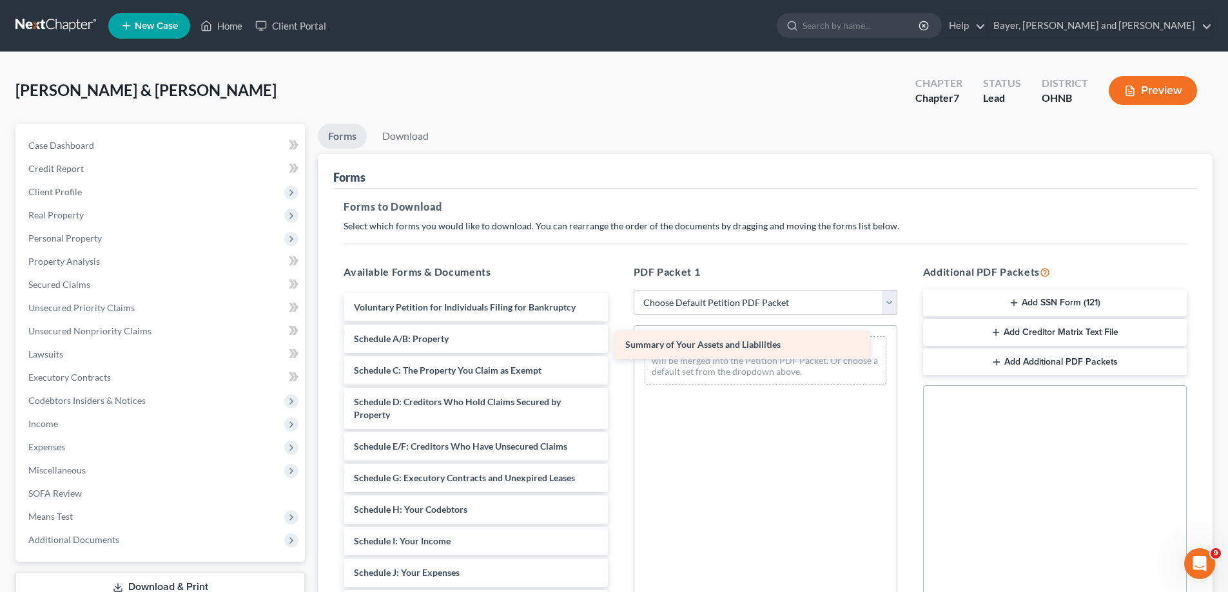
drag, startPoint x: 416, startPoint y: 338, endPoint x: 689, endPoint y: 343, distance: 273.4
click at [618, 343] on div "Summary of Your Assets and Liabilities Voluntary Petition for Individuals Filin…" at bounding box center [475, 585] width 284 height 585
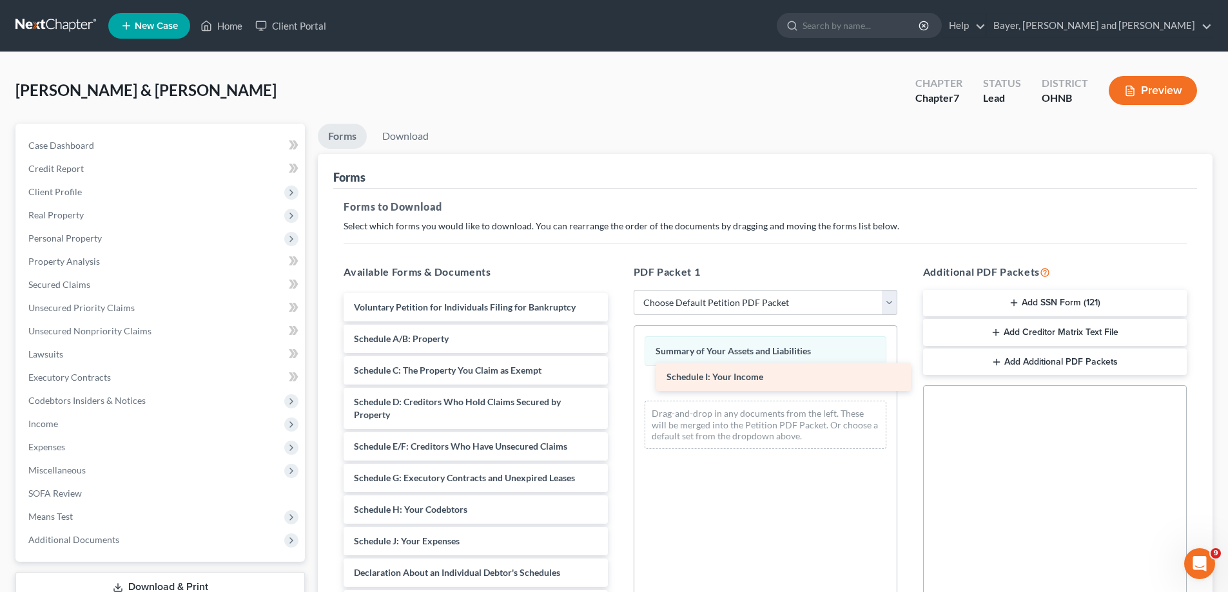
drag, startPoint x: 436, startPoint y: 538, endPoint x: 748, endPoint y: 373, distance: 352.7
click at [618, 373] on div "Schedule I: Your Income Voluntary Petition for Individuals Filing for Bankruptc…" at bounding box center [475, 570] width 284 height 554
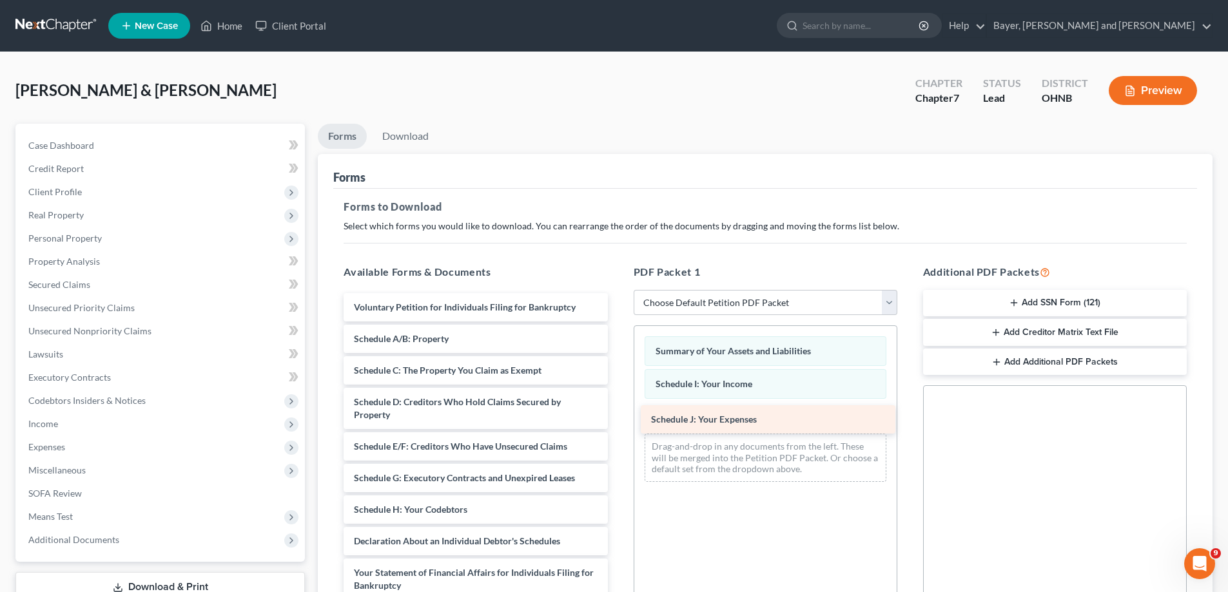
drag, startPoint x: 469, startPoint y: 546, endPoint x: 769, endPoint y: 415, distance: 327.7
click at [618, 415] on div "Schedule J: Your Expenses Voluntary Petition for Individuals Filing for Bankrup…" at bounding box center [475, 554] width 284 height 522
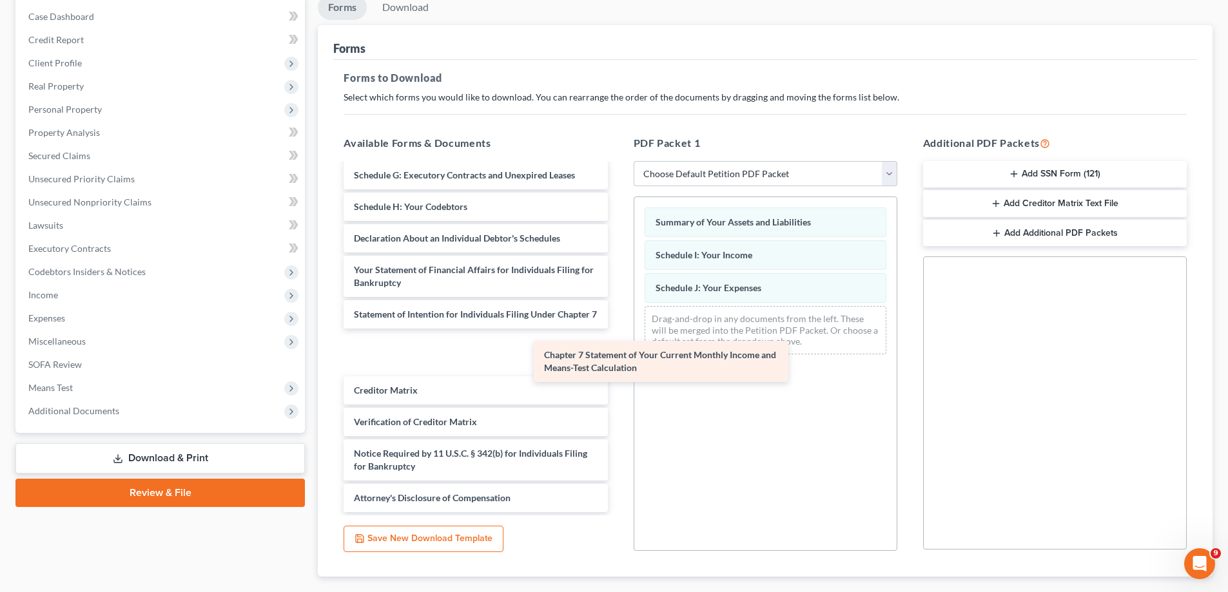
scroll to position [142, 0]
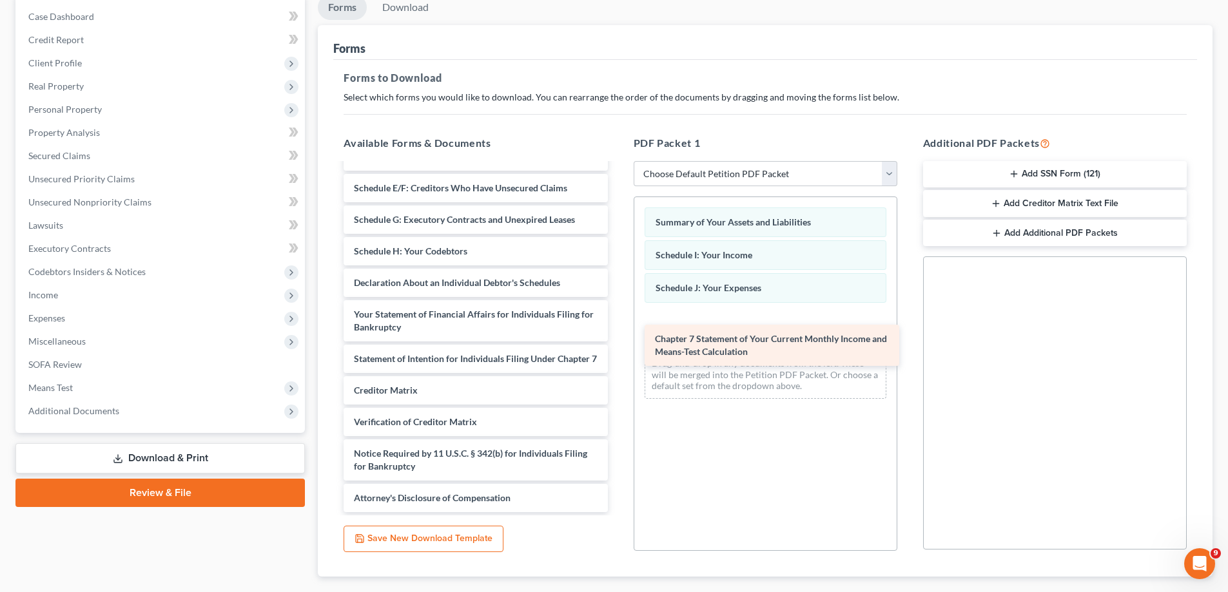
drag, startPoint x: 409, startPoint y: 357, endPoint x: 710, endPoint y: 349, distance: 301.2
click at [618, 349] on div "Chapter 7 Statement of Your Current Monthly Income and Means-Test Calculation V…" at bounding box center [475, 274] width 284 height 478
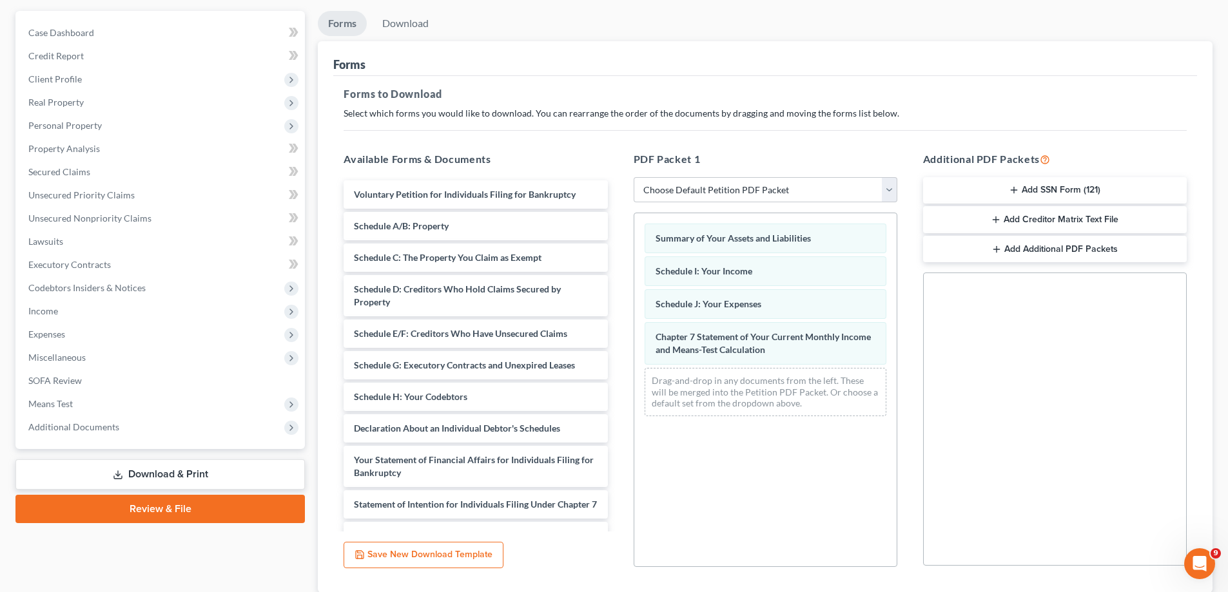
scroll to position [193, 0]
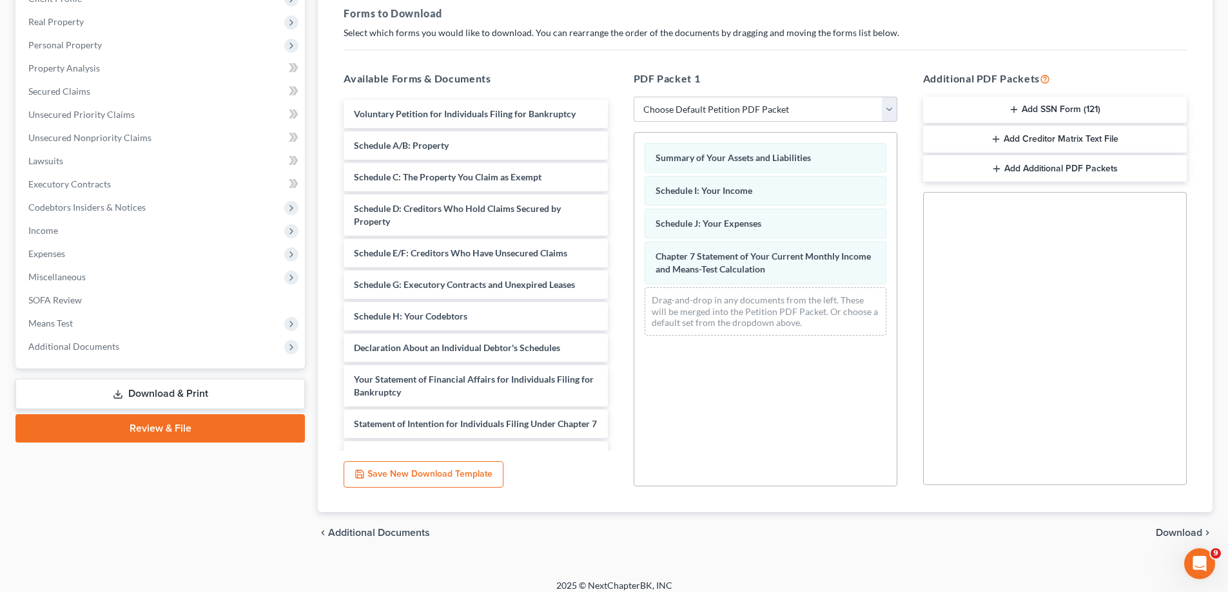
click at [1173, 536] on span "Download" at bounding box center [1179, 533] width 46 height 10
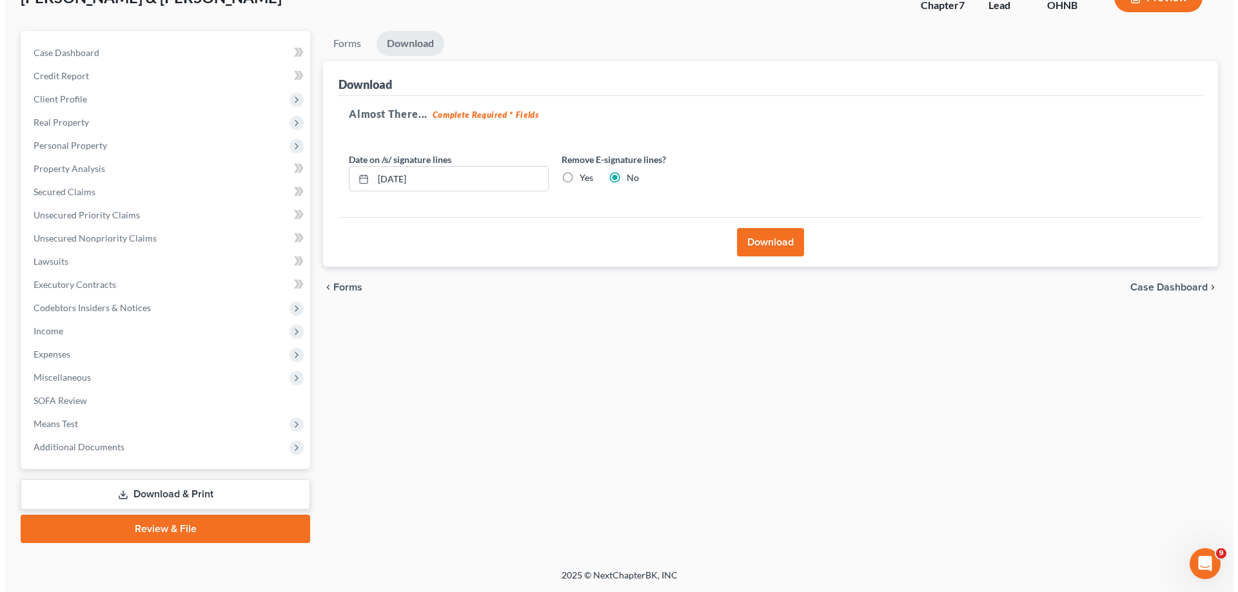
scroll to position [93, 0]
click at [462, 179] on input "[DATE]" at bounding box center [455, 179] width 175 height 24
type input "1"
click at [574, 175] on label "Yes" at bounding box center [581, 177] width 14 height 13
click at [580, 175] on input "Yes" at bounding box center [584, 175] width 8 height 8
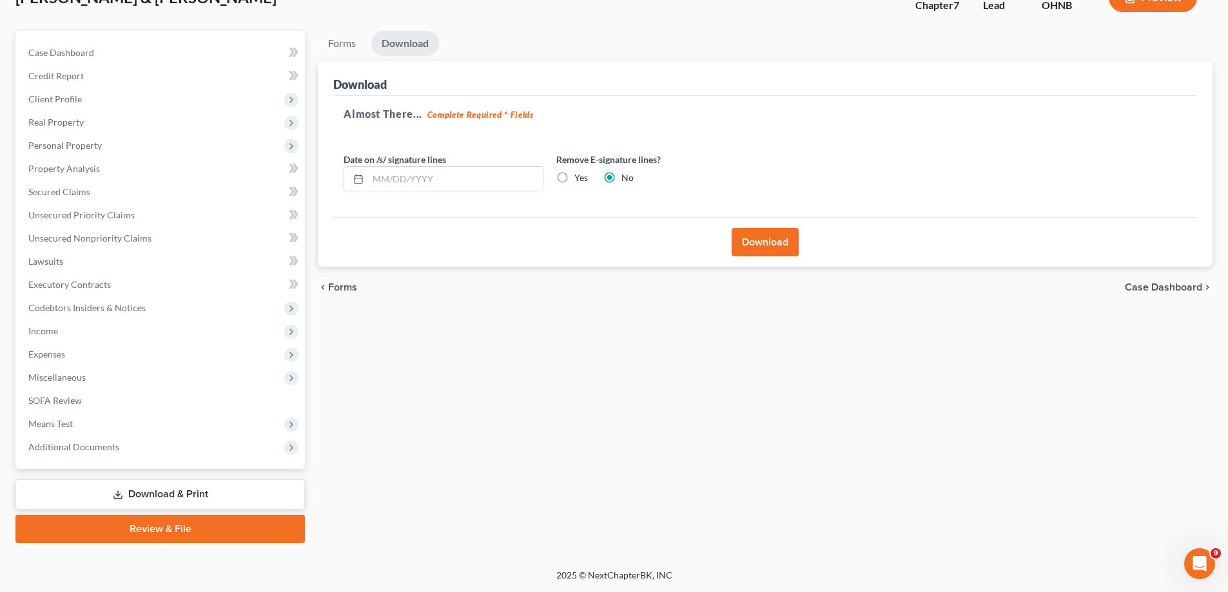
radio input "true"
radio input "false"
click at [777, 244] on button "Download" at bounding box center [765, 242] width 67 height 28
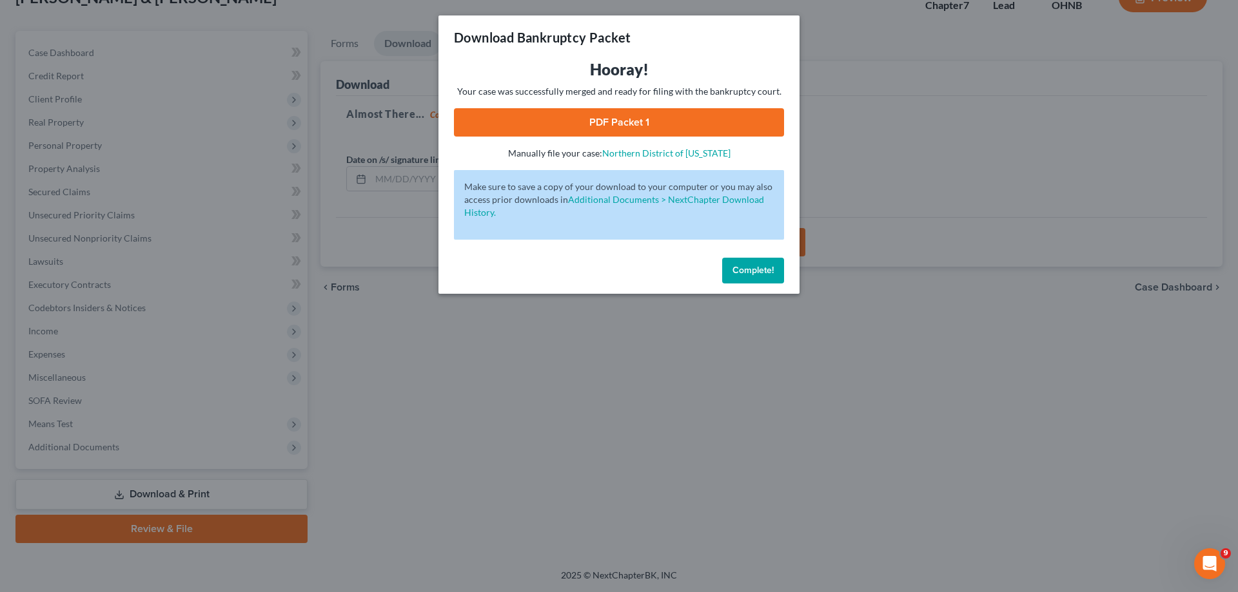
click at [583, 119] on link "PDF Packet 1" at bounding box center [619, 122] width 330 height 28
